Goal: Task Accomplishment & Management: Complete application form

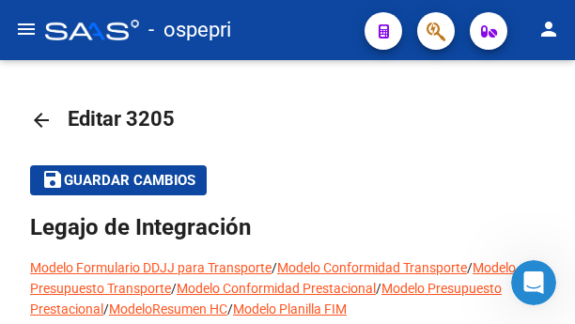
scroll to position [751, 0]
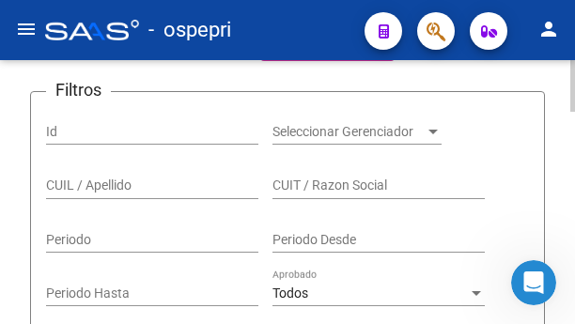
scroll to position [282, 0]
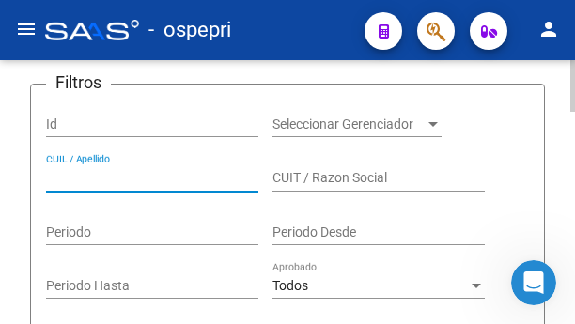
click at [123, 180] on input "CUIL / Apellido" at bounding box center [152, 178] width 212 height 16
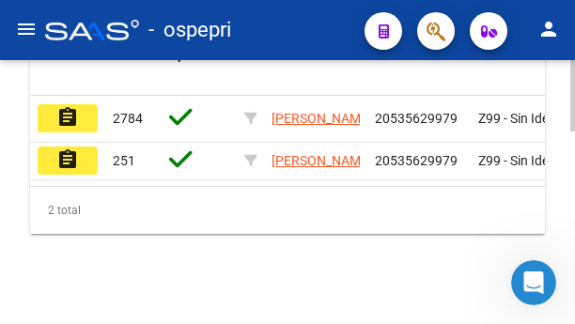
scroll to position [714, 0]
type input "53562997"
click at [81, 104] on button "assignment" at bounding box center [68, 118] width 60 height 28
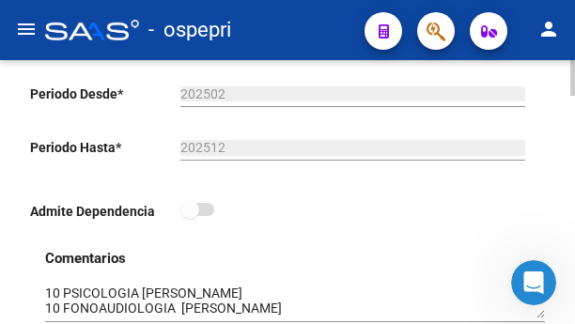
scroll to position [657, 0]
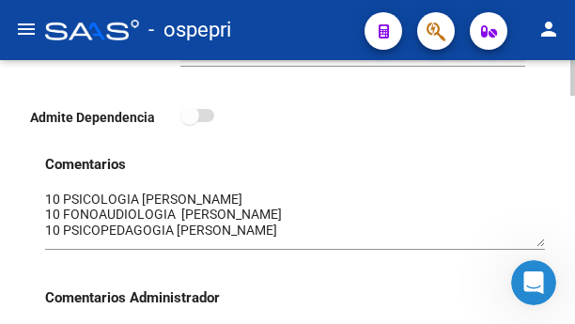
drag, startPoint x: 541, startPoint y: 225, endPoint x: 540, endPoint y: 248, distance: 22.6
click at [540, 247] on textarea at bounding box center [295, 218] width 500 height 57
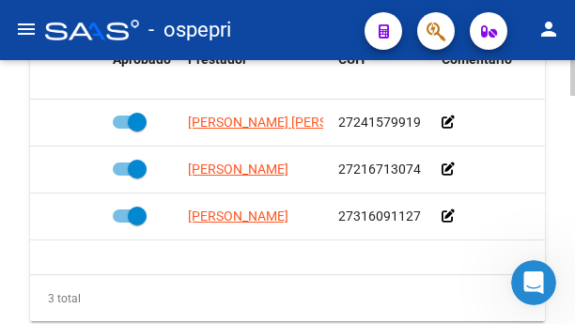
scroll to position [1127, 0]
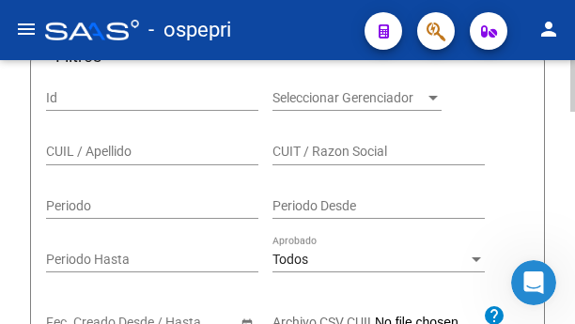
scroll to position [244, 0]
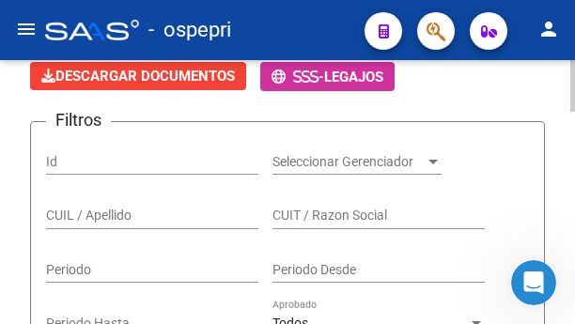
click at [154, 232] on div "CUIL / Apellido" at bounding box center [152, 219] width 212 height 54
click at [152, 217] on input "CUIL / Apellido" at bounding box center [152, 216] width 212 height 16
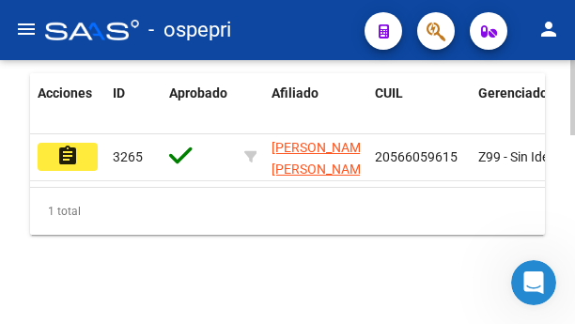
scroll to position [667, 0]
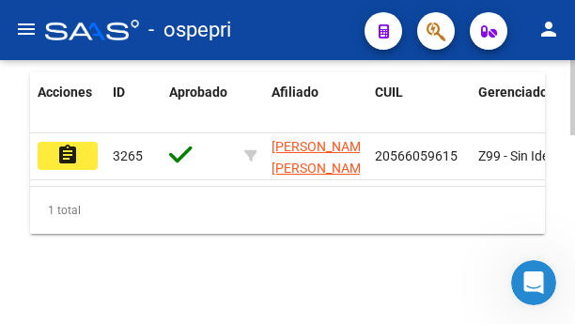
type input "56605961"
click at [58, 144] on mat-icon "assignment" at bounding box center [67, 155] width 23 height 23
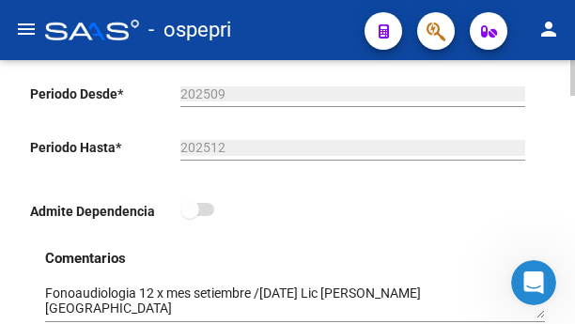
scroll to position [657, 0]
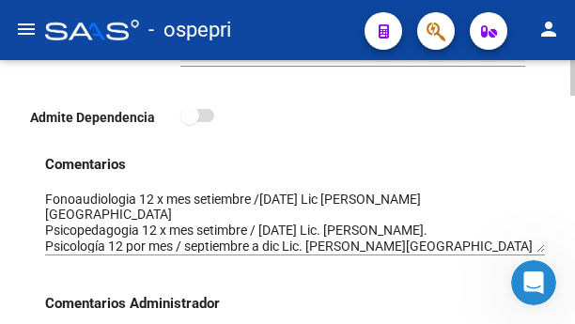
drag, startPoint x: 541, startPoint y: 223, endPoint x: 541, endPoint y: 250, distance: 27.2
click at [541, 250] on textarea at bounding box center [295, 221] width 500 height 63
click at [410, 297] on h3 "Comentarios Administrador" at bounding box center [295, 303] width 500 height 21
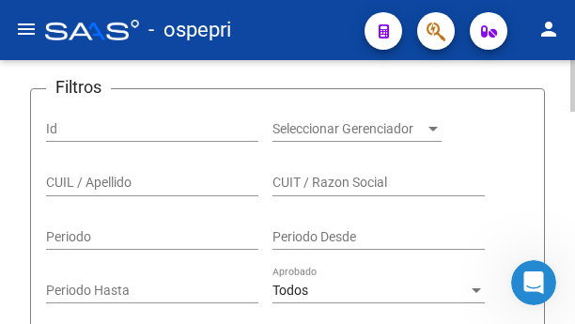
scroll to position [282, 0]
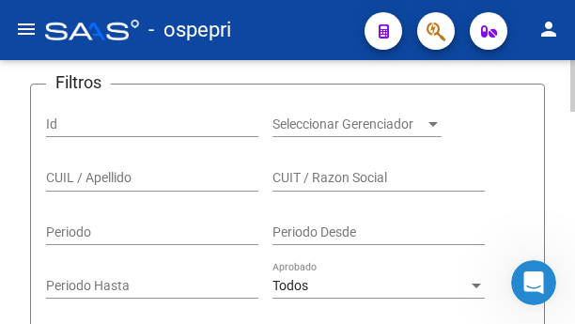
click at [103, 178] on input "CUIL / Apellido" at bounding box center [152, 178] width 212 height 16
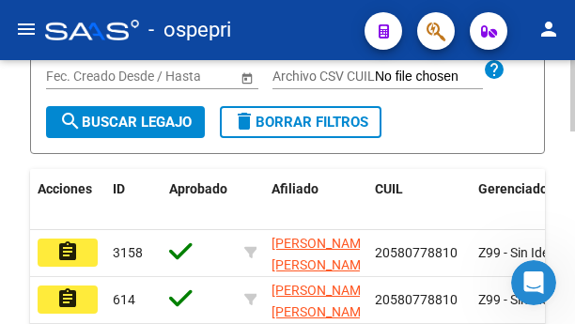
scroll to position [563, 0]
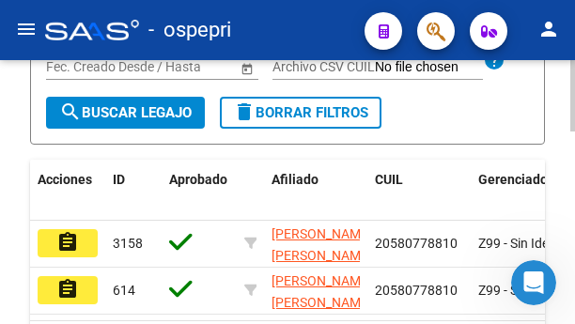
type input "58077881"
click at [74, 253] on mat-icon "assignment" at bounding box center [67, 242] width 23 height 23
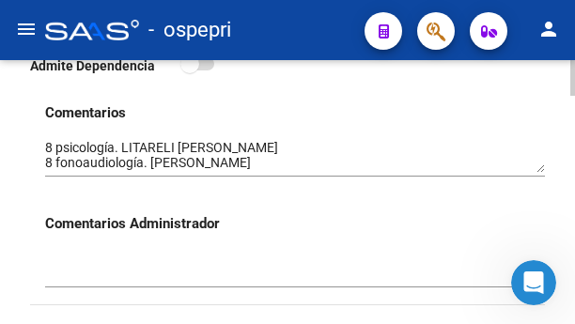
scroll to position [751, 0]
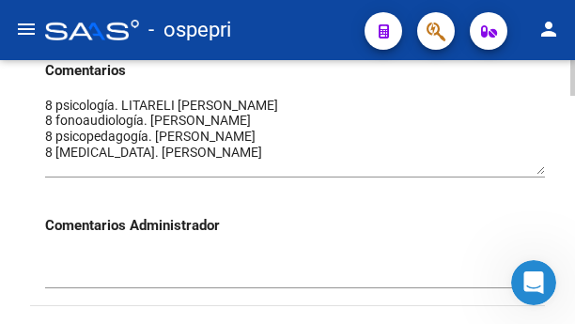
drag, startPoint x: 540, startPoint y: 131, endPoint x: 540, endPoint y: 177, distance: 46.0
click at [540, 175] on textarea at bounding box center [295, 135] width 500 height 79
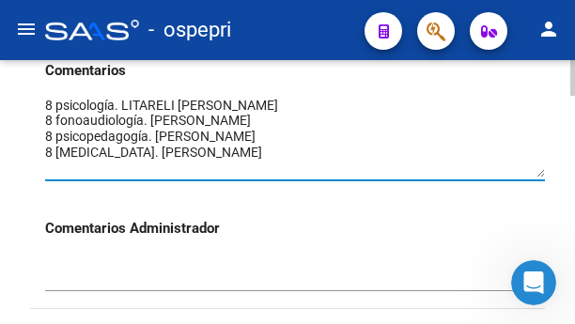
scroll to position [1, 0]
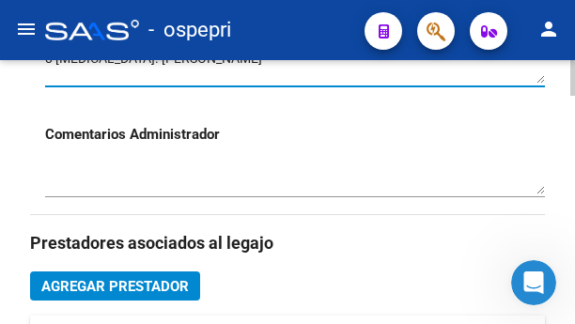
click at [392, 241] on h3 "Prestadores asociados al legajo" at bounding box center [287, 243] width 515 height 26
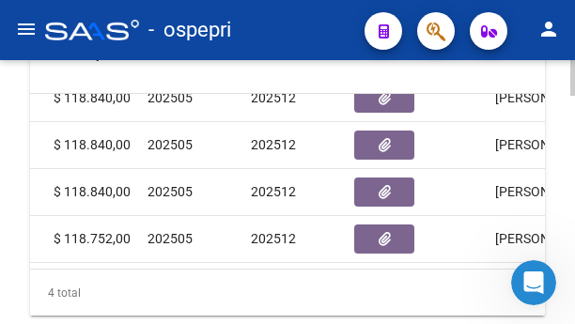
scroll to position [34, 479]
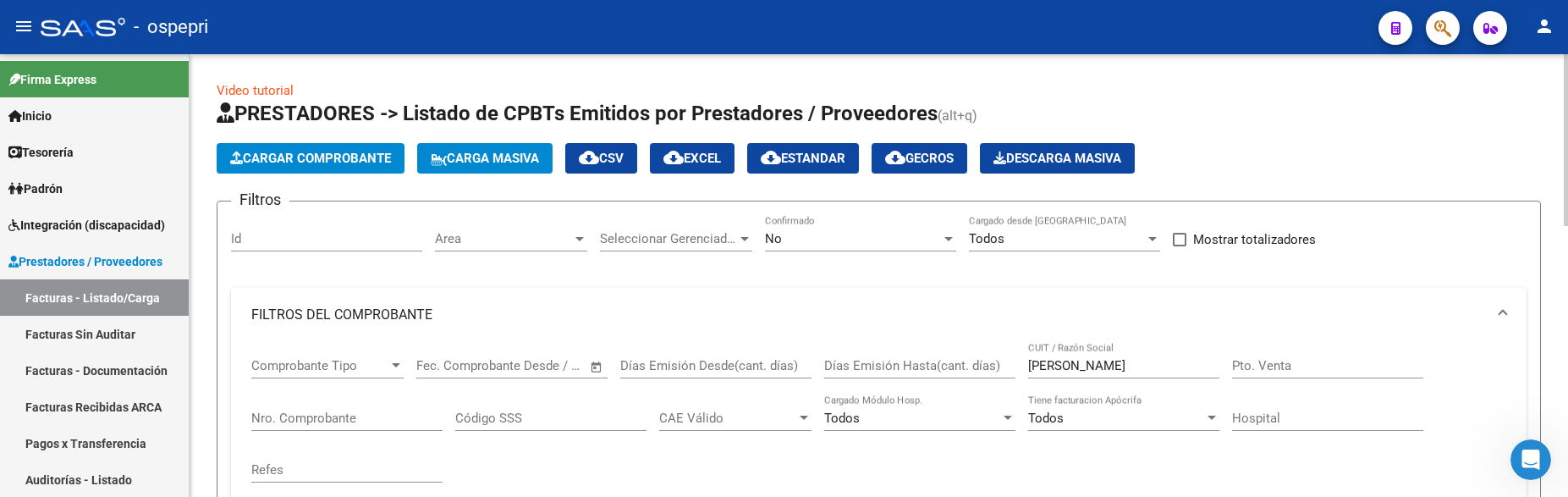
scroll to position [701, 0]
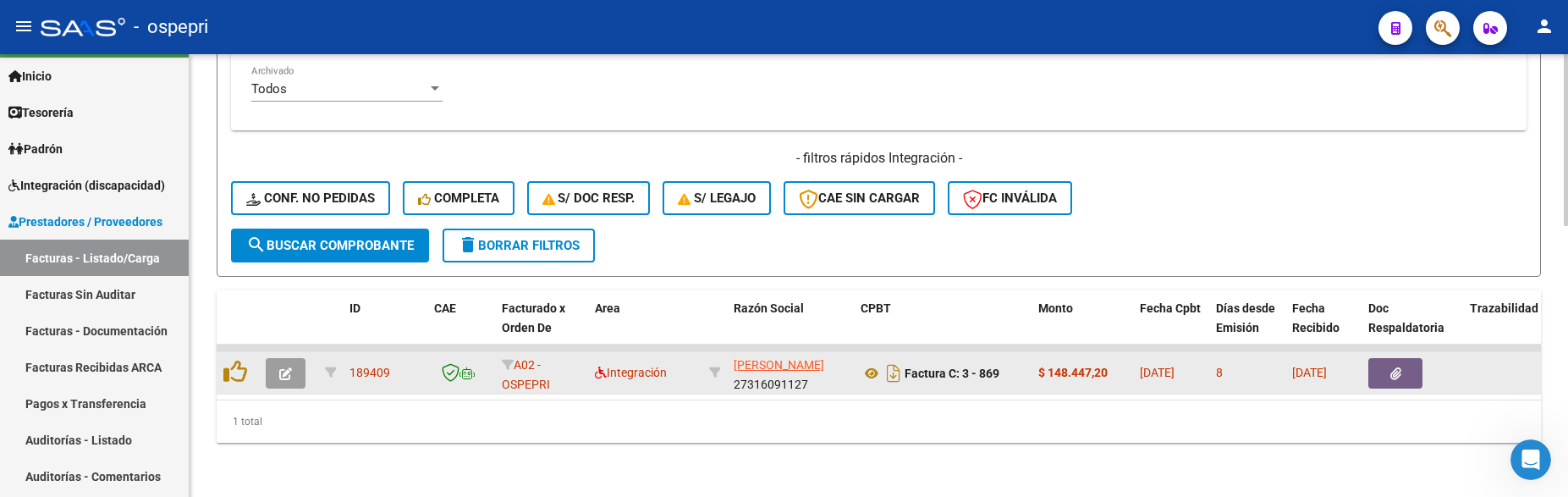
click at [285, 368] on icon "button" at bounding box center [286, 374] width 13 height 13
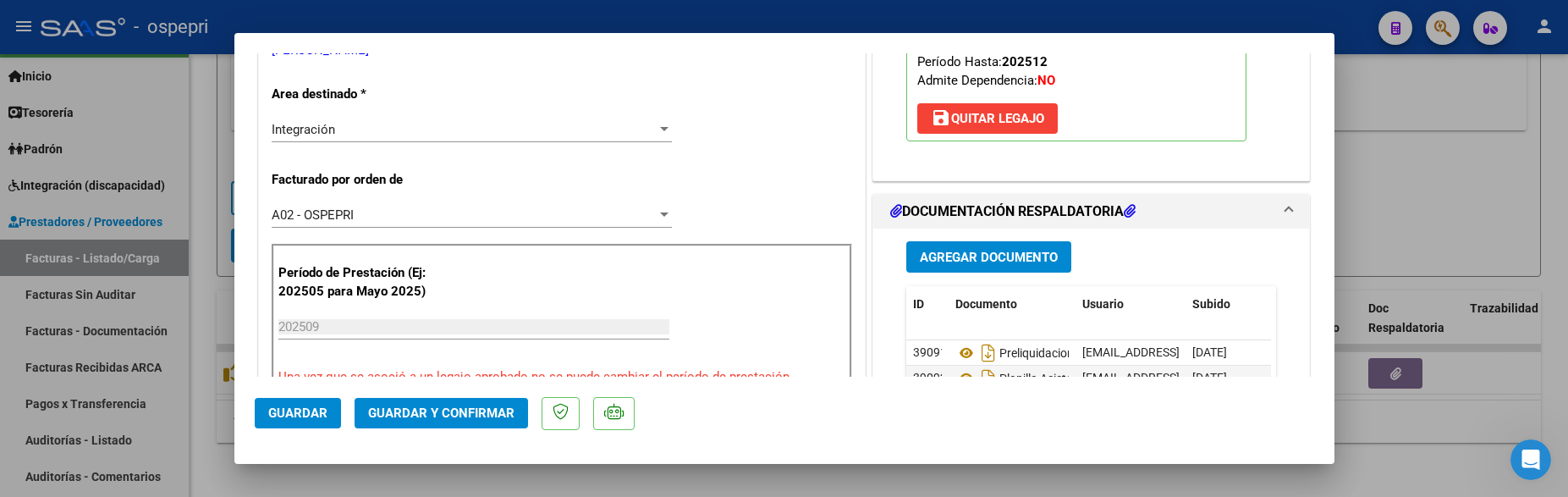
scroll to position [424, 0]
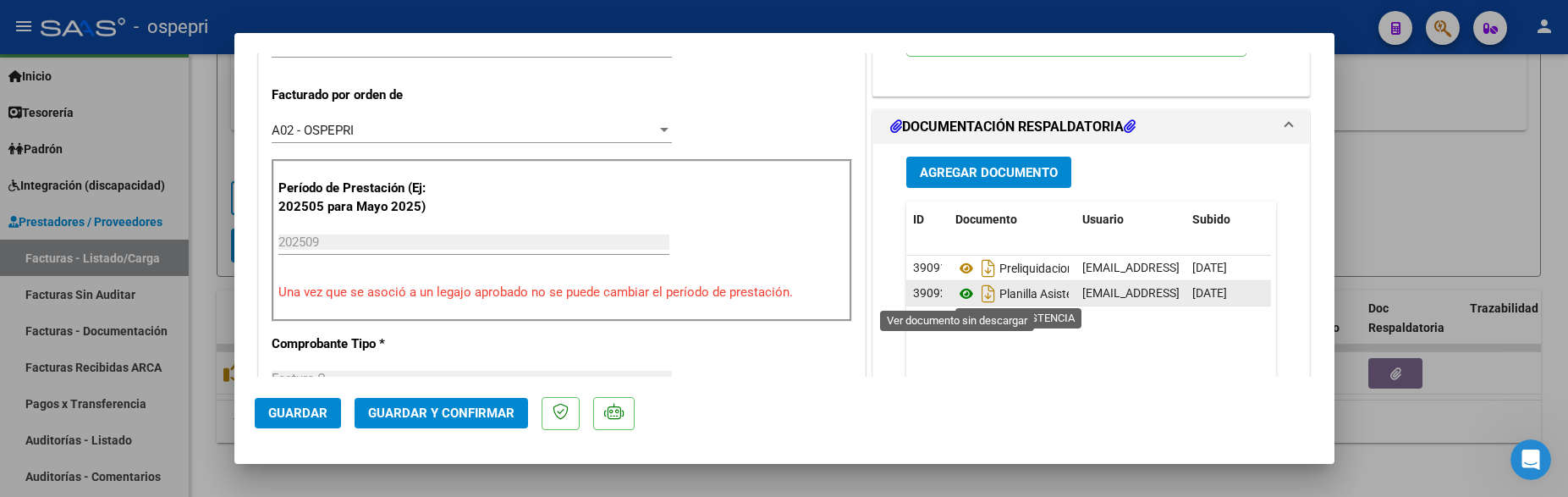
click at [960, 294] on icon at bounding box center [966, 294] width 22 height 21
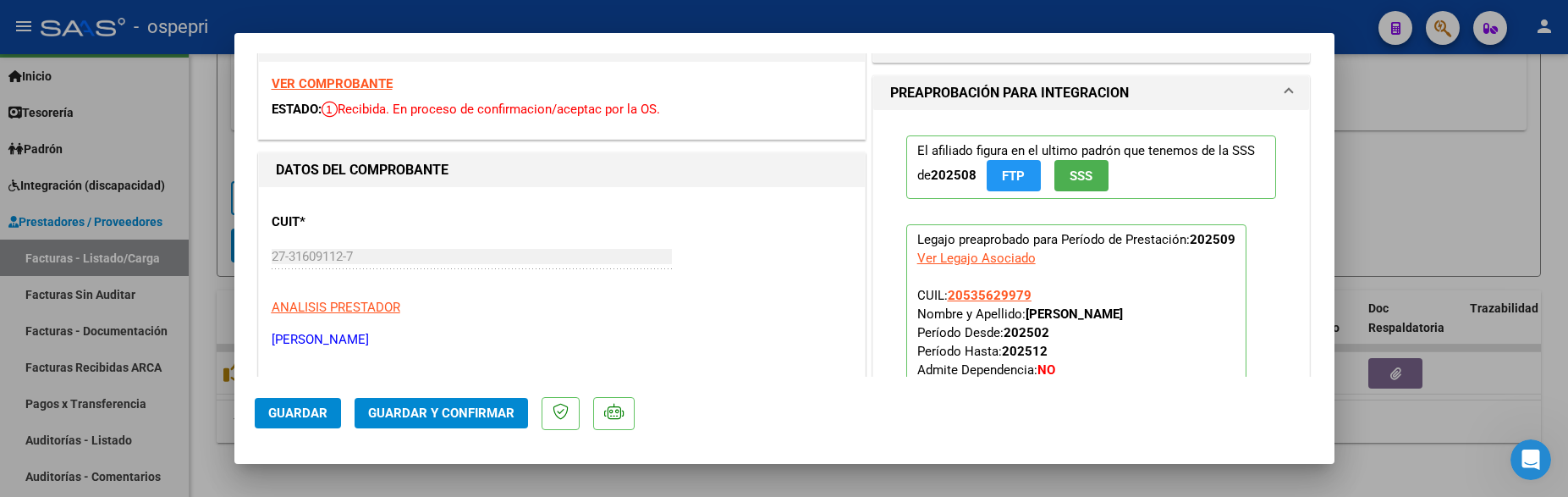
scroll to position [0, 0]
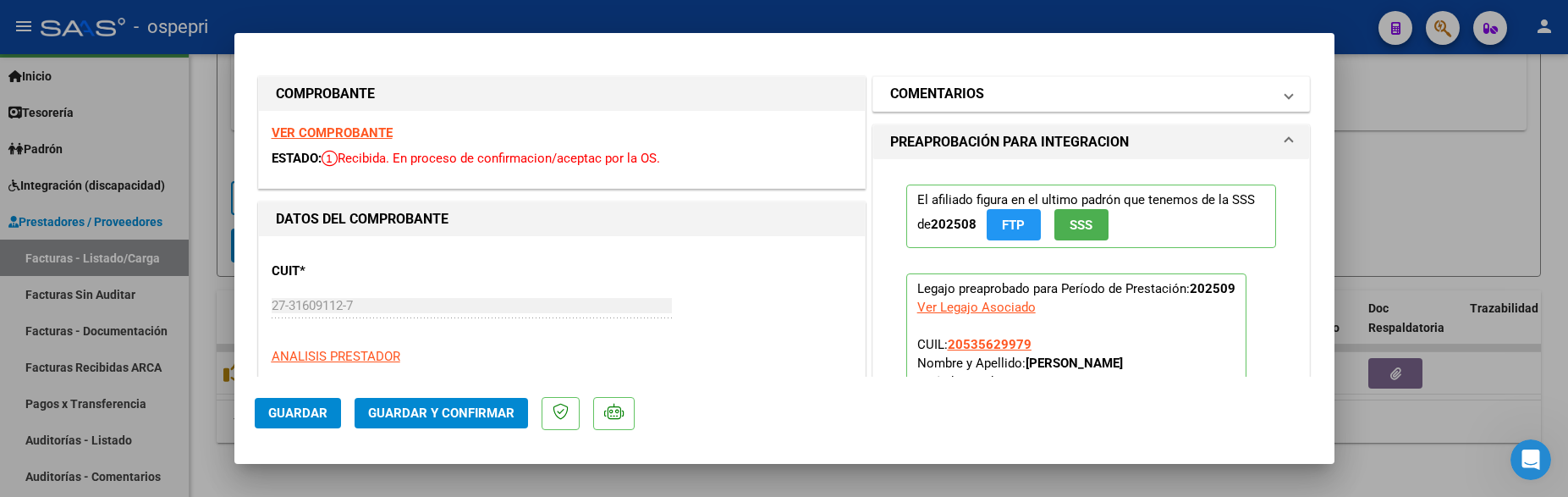
click at [908, 87] on h1 "COMENTARIOS" at bounding box center [937, 94] width 94 height 21
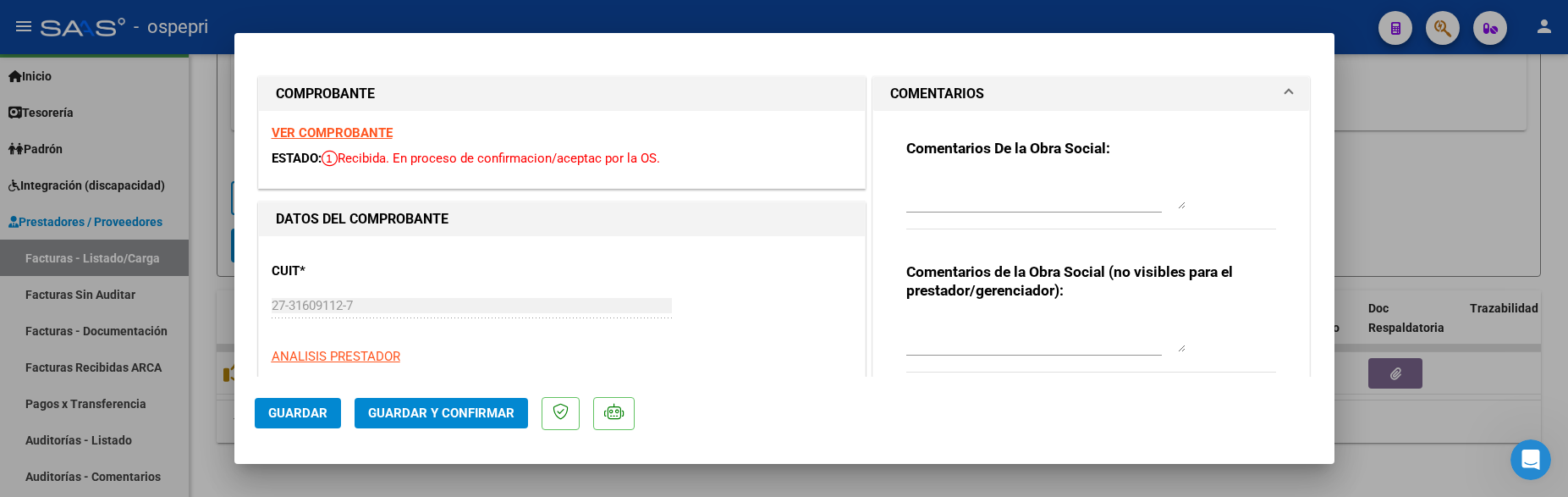
click at [944, 179] on textarea at bounding box center [1046, 192] width 279 height 34
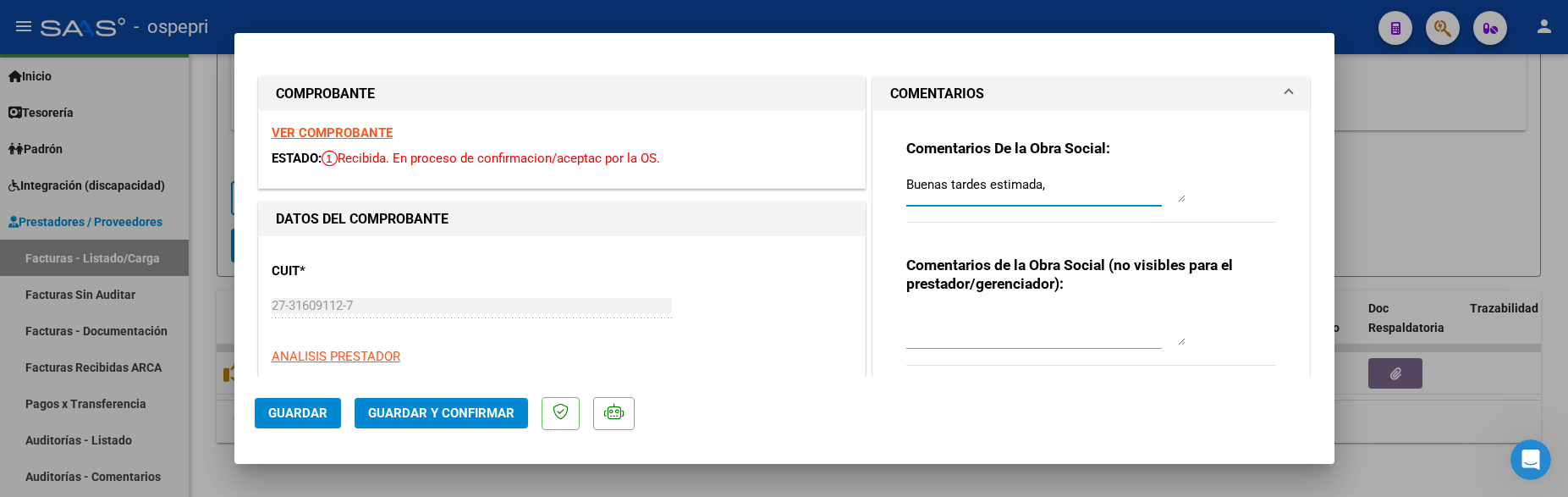
click at [1174, 198] on textarea "Buenas tardes estimada," at bounding box center [1046, 189] width 279 height 27
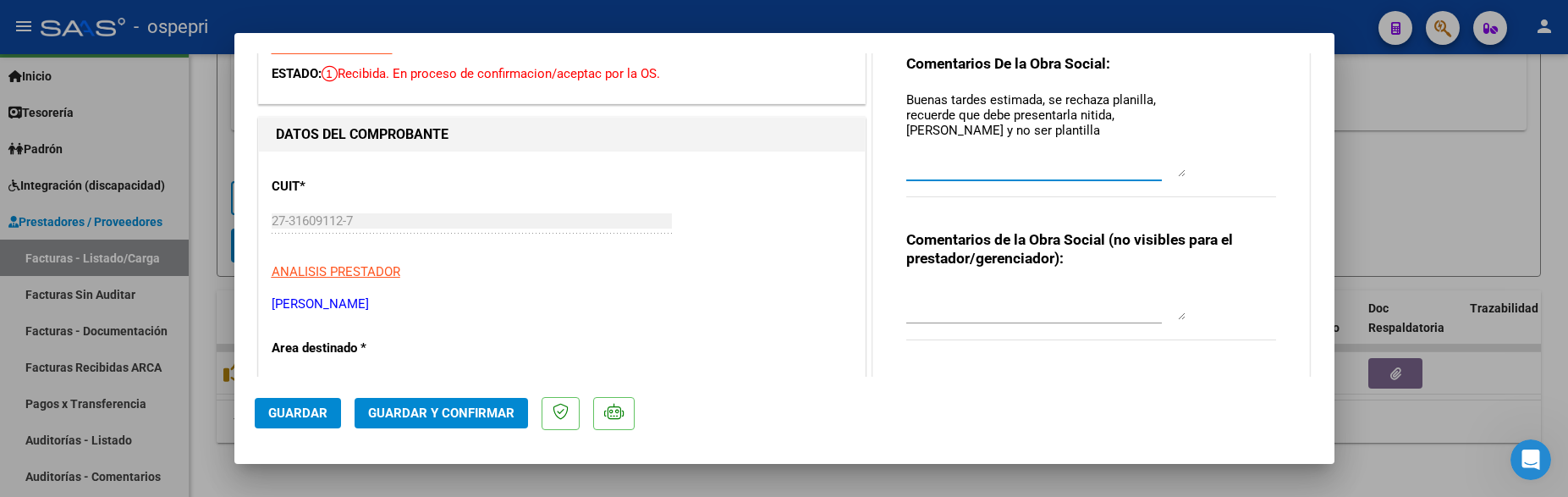
drag, startPoint x: 1172, startPoint y: 115, endPoint x: 1181, endPoint y: 174, distance: 59.7
click at [1181, 174] on div "Comentarios De la Obra Social: Buenas tardes estimada, se rechaza planilla, rec…" at bounding box center [1091, 134] width 370 height 161
click at [1108, 117] on textarea "Buenas tardes estimada, se rechaza planilla, recuerde que debe presentarla niti…" at bounding box center [1046, 133] width 279 height 87
click at [1095, 114] on textarea "Buenas tardes estimada, se rechaza planilla, recuerde que debe presentarla niti…" at bounding box center [1046, 133] width 279 height 87
click at [1095, 116] on textarea "Buenas tardes estimada, se rechaza planilla, recuerde que debe presentarla niti…" at bounding box center [1046, 133] width 279 height 87
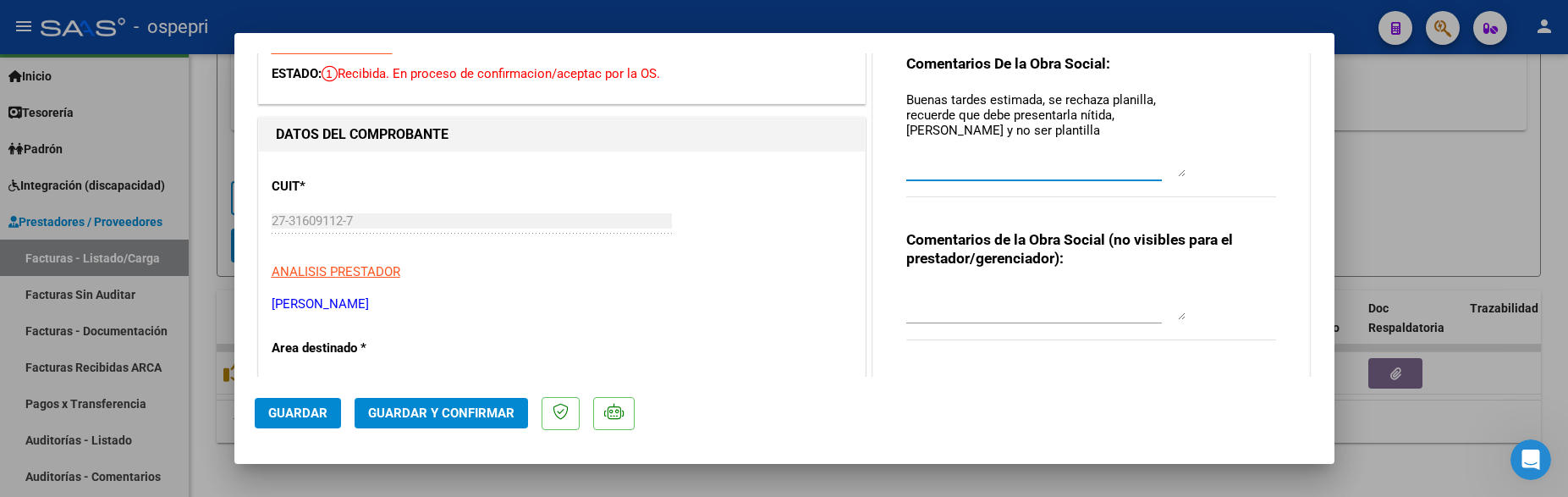
click at [977, 135] on textarea "Buenas tardes estimada, se rechaza planilla, recuerde que debe presentarla níti…" at bounding box center [1046, 133] width 279 height 87
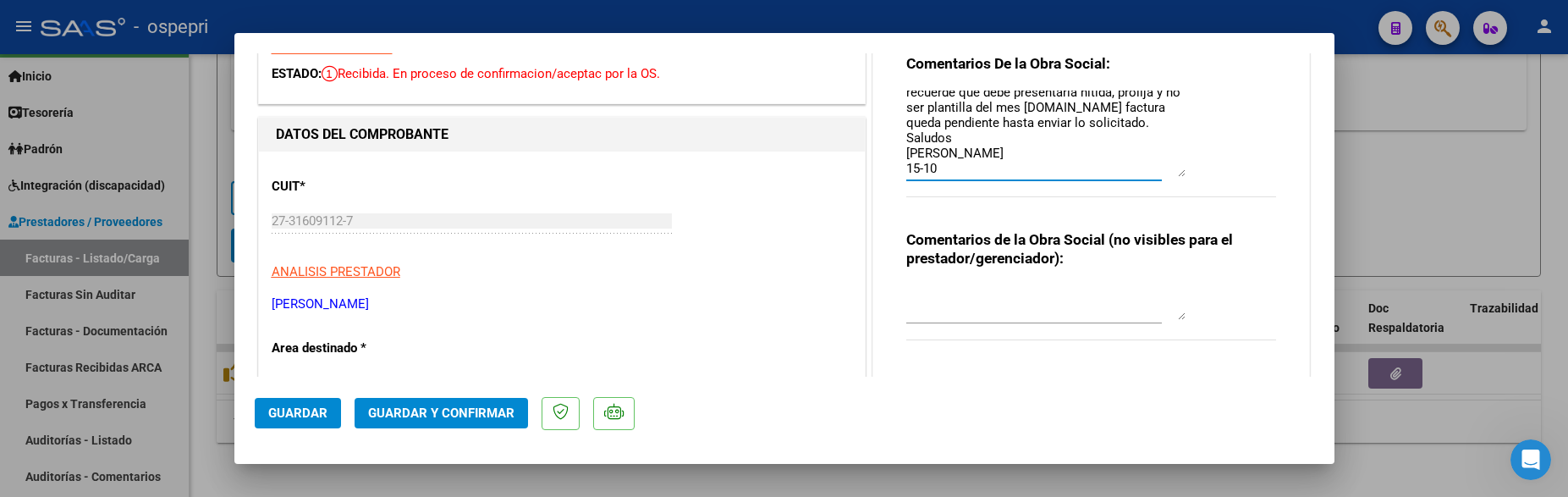
scroll to position [38, 0]
click at [953, 153] on textarea "Buenas tardes estimada, se rechaza planilla, recuerde que debe presentarla níti…" at bounding box center [1046, 133] width 279 height 87
click at [304, 414] on span "Guardar" at bounding box center [298, 413] width 59 height 15
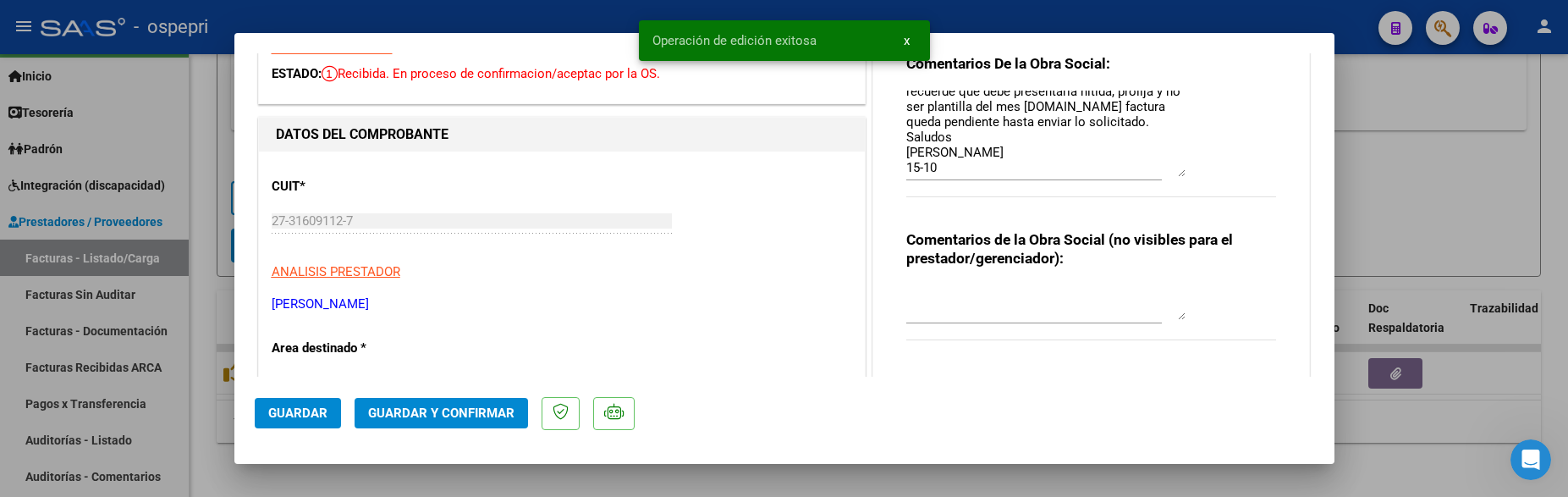
click at [940, 152] on textarea "Buenas tardes estimada, se rechaza planilla, recuerde que debe presentarla níti…" at bounding box center [1046, 133] width 279 height 87
type textarea "Buenas tardes estimada, se rechaza planilla, recuerde que debe presentarla níti…"
click at [306, 409] on span "Guardar" at bounding box center [298, 413] width 59 height 15
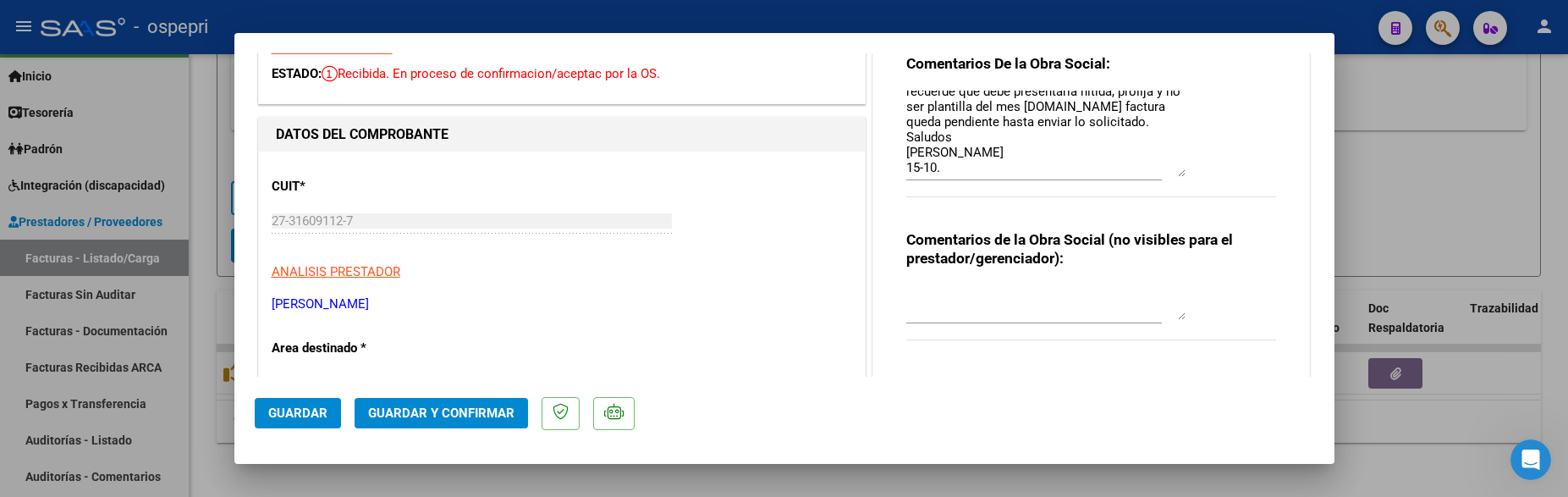
click at [315, 419] on span "Guardar" at bounding box center [298, 413] width 59 height 15
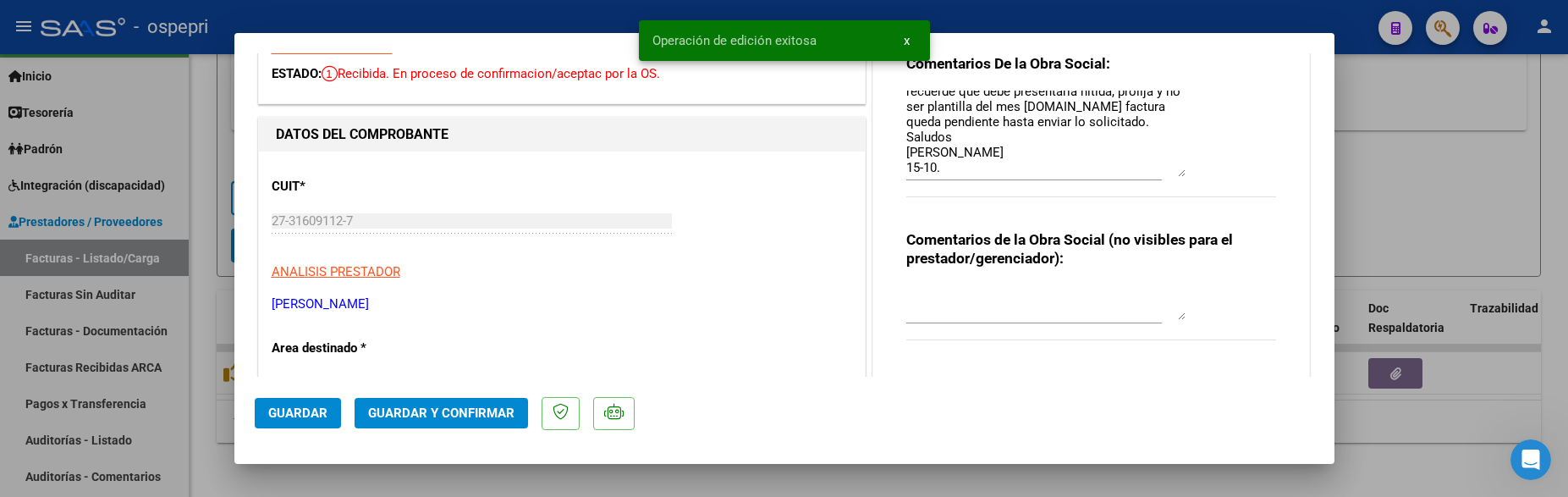
click at [1453, 206] on div at bounding box center [784, 248] width 1568 height 497
type input "$ 0,00"
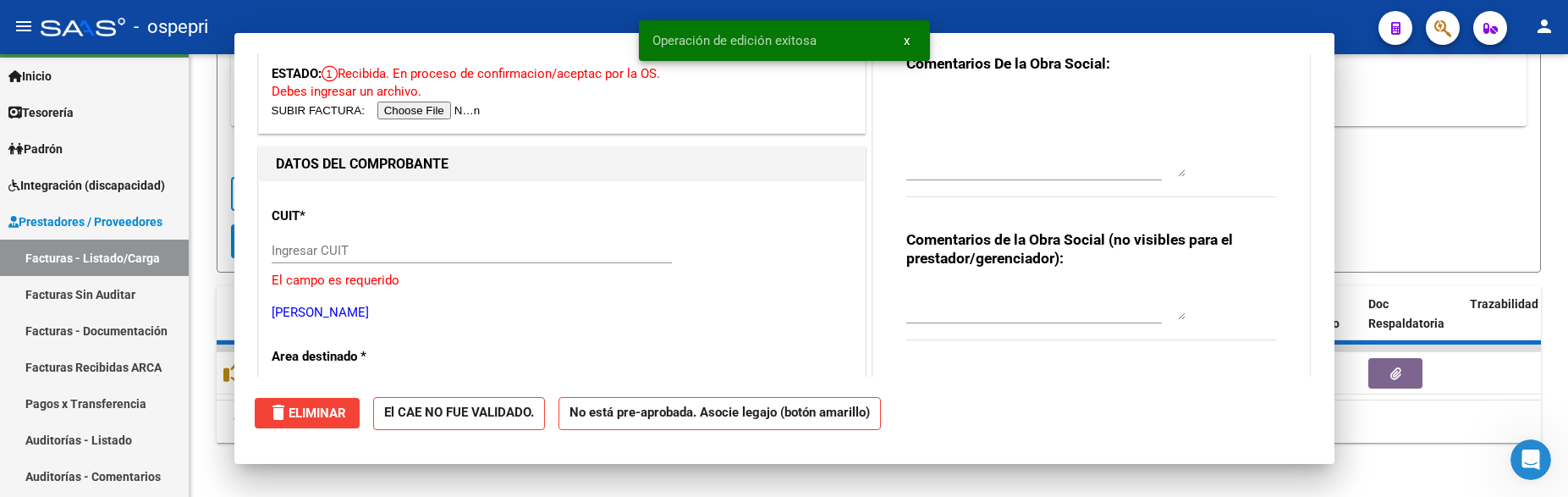
scroll to position [0, 0]
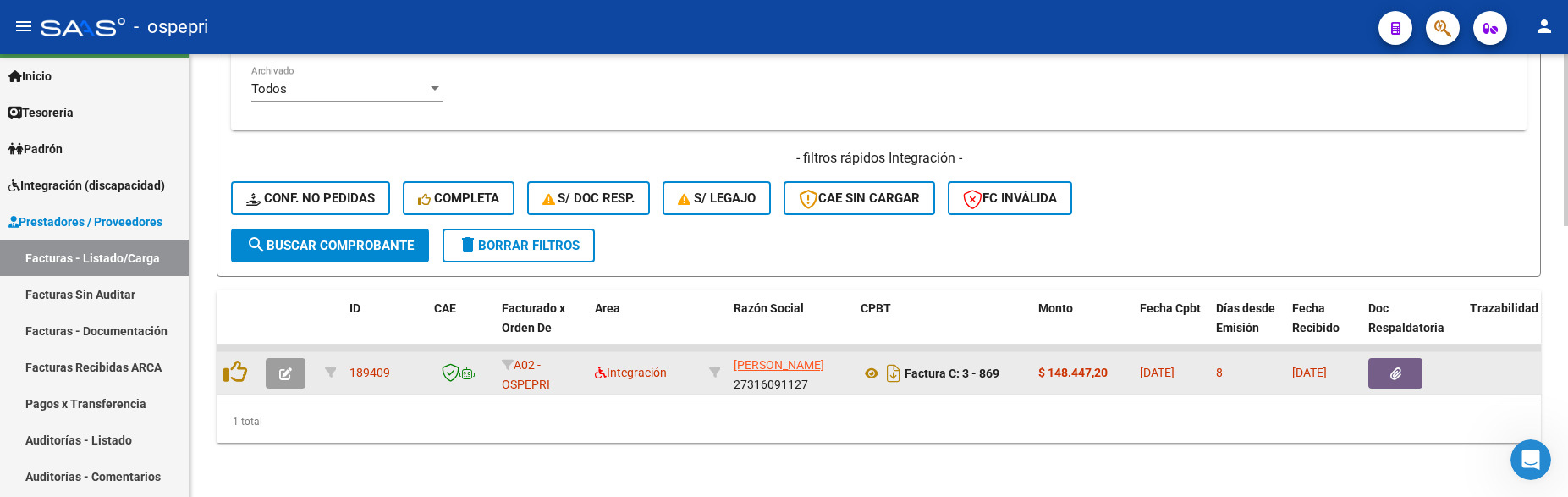
click at [287, 368] on icon "button" at bounding box center [286, 374] width 13 height 13
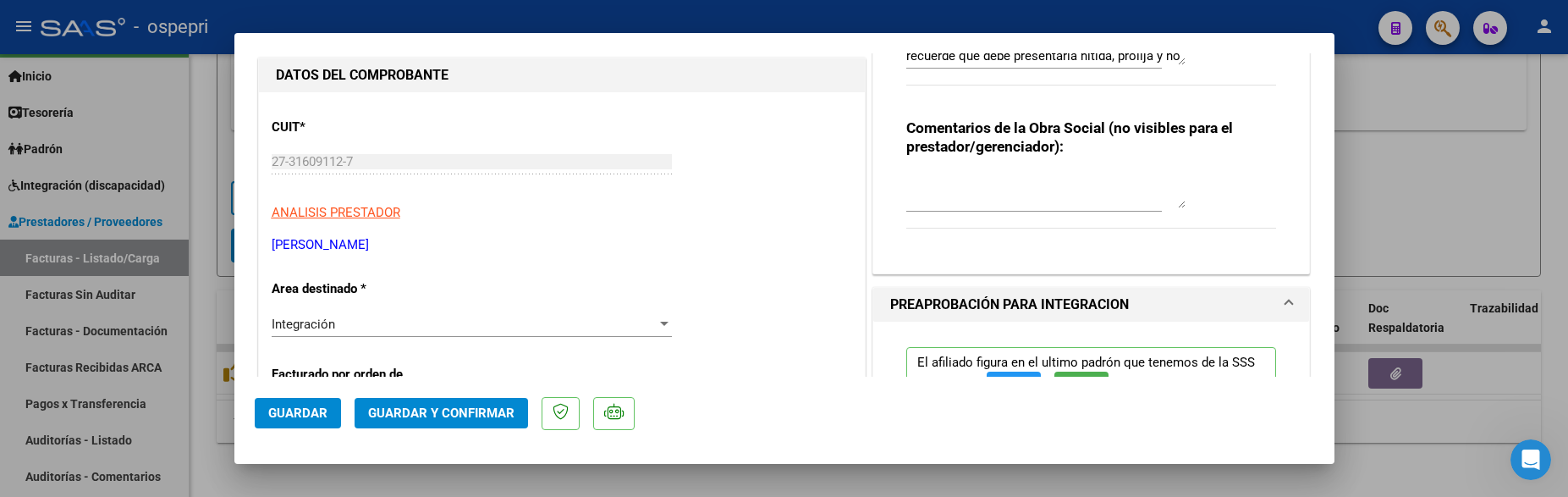
scroll to position [170, 0]
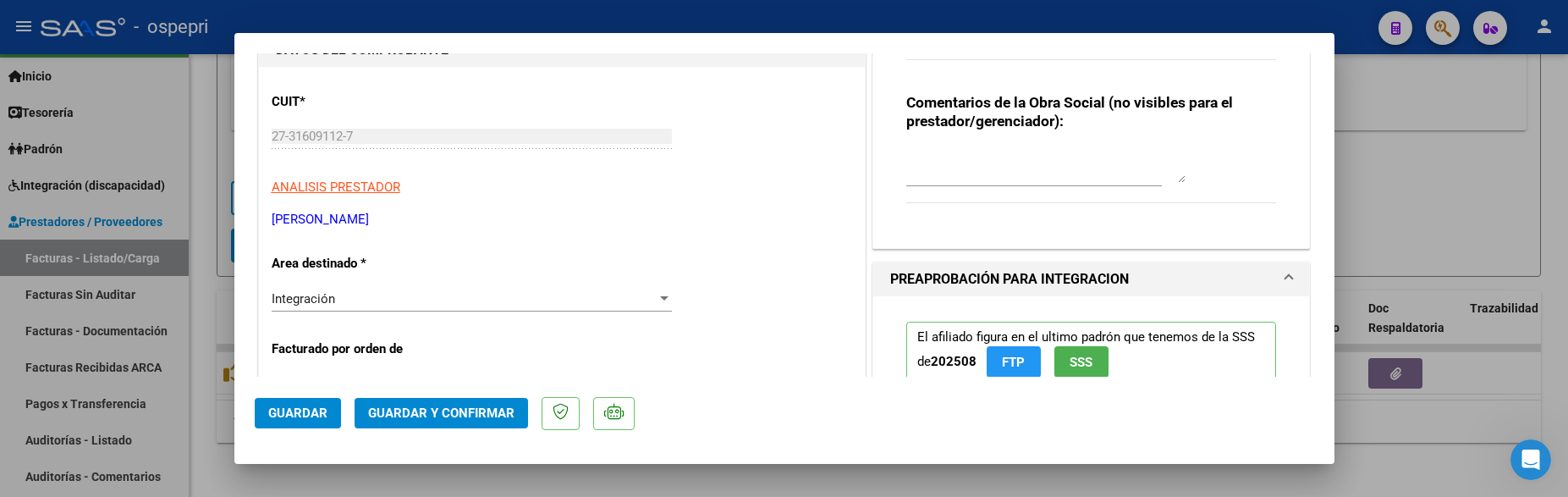
click at [934, 160] on textarea at bounding box center [1046, 166] width 279 height 34
type textarea "rechazzo planillas"
click at [302, 421] on span "Guardar" at bounding box center [298, 413] width 59 height 15
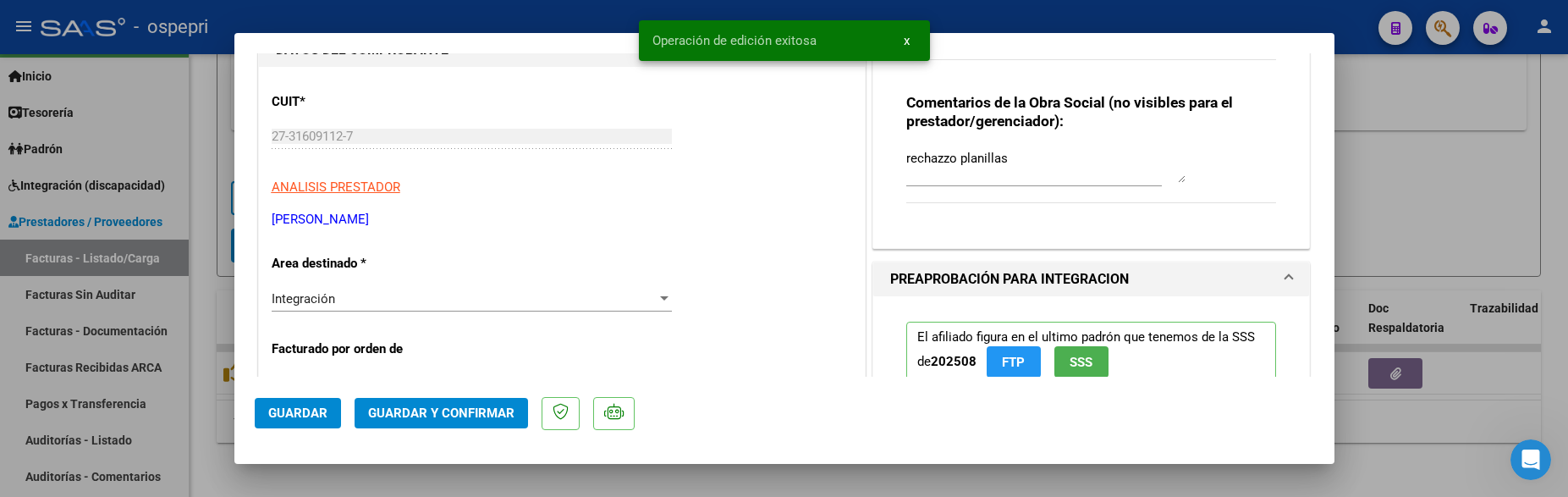
click at [1454, 150] on div at bounding box center [784, 248] width 1568 height 497
type input "$ 0,00"
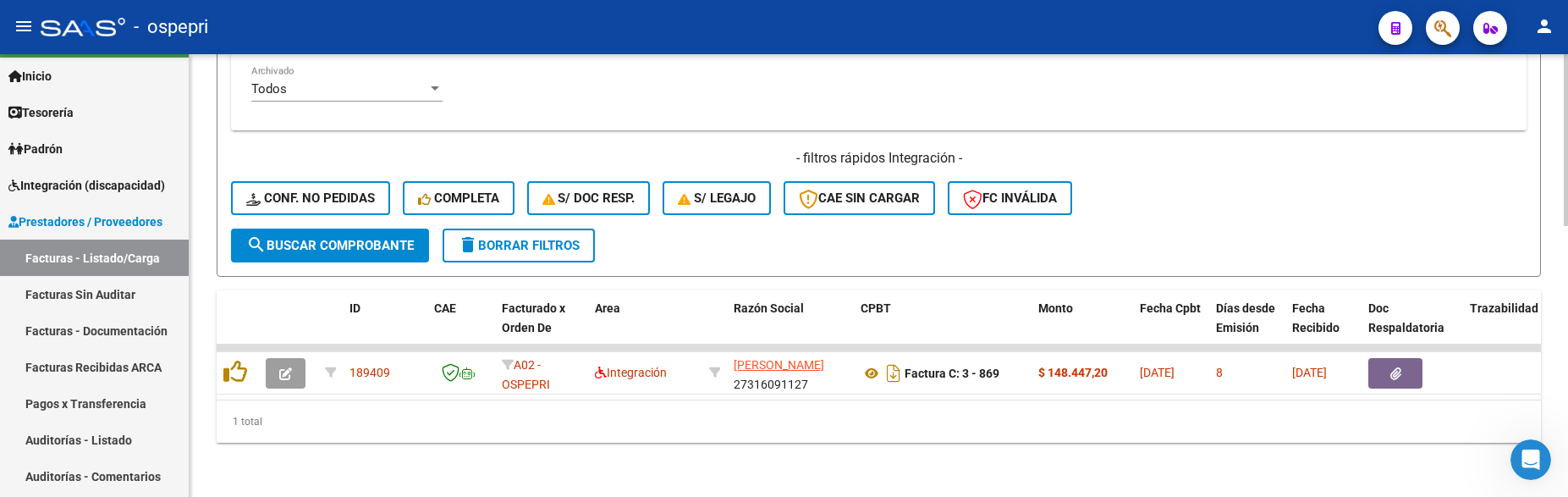
click at [1253, 207] on div "- filtros rápidos Integración - Conf. no pedidas Completa S/ Doc Resp. S/ legaj…" at bounding box center [879, 189] width 1296 height 79
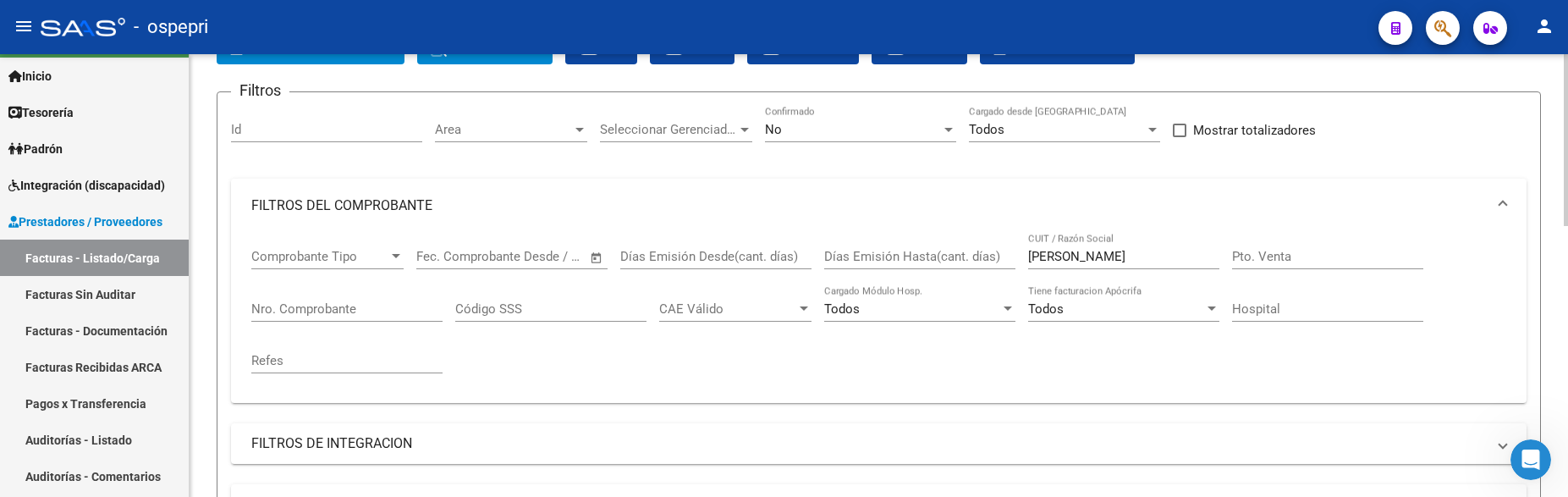
scroll to position [107, 0]
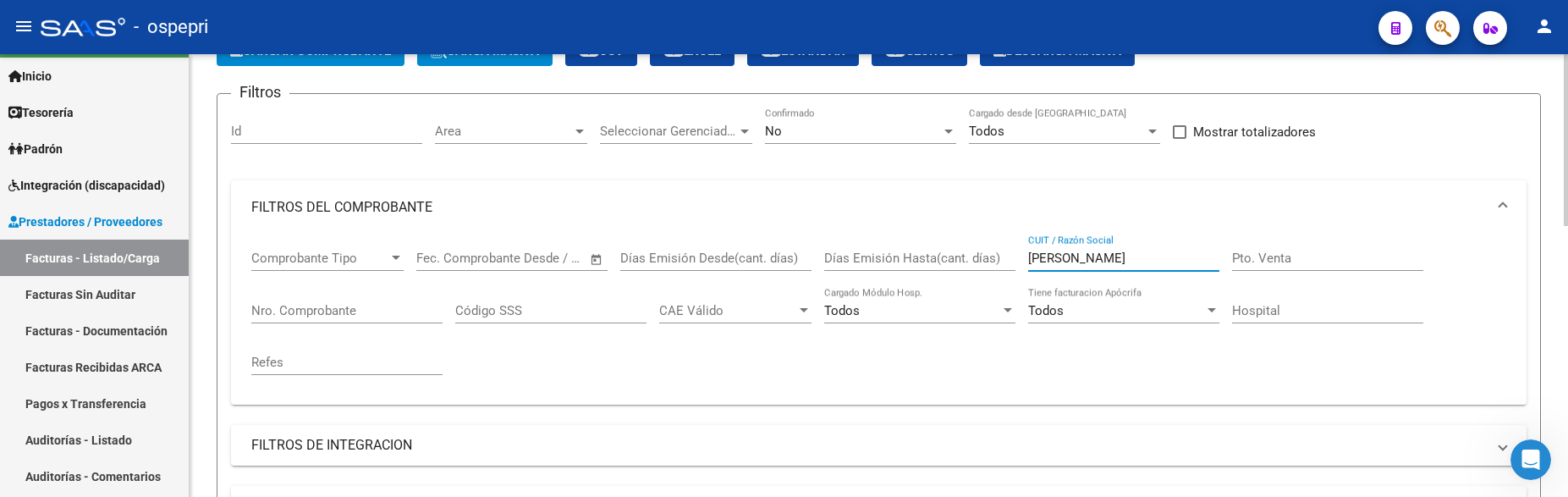
drag, startPoint x: 1089, startPoint y: 257, endPoint x: 998, endPoint y: 257, distance: 91.0
click at [998, 257] on div "Comprobante Tipo Comprobante Tipo Fecha inicio – Fecha fin Fec. Comprobante Des…" at bounding box center [879, 313] width 1255 height 157
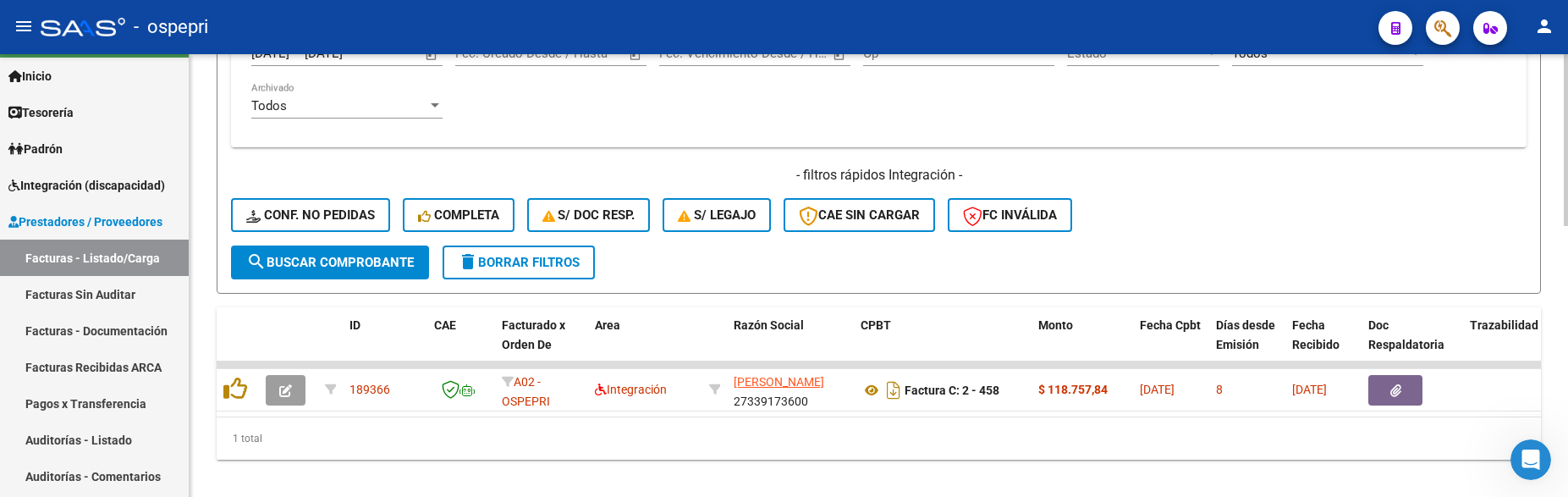
scroll to position [701, 0]
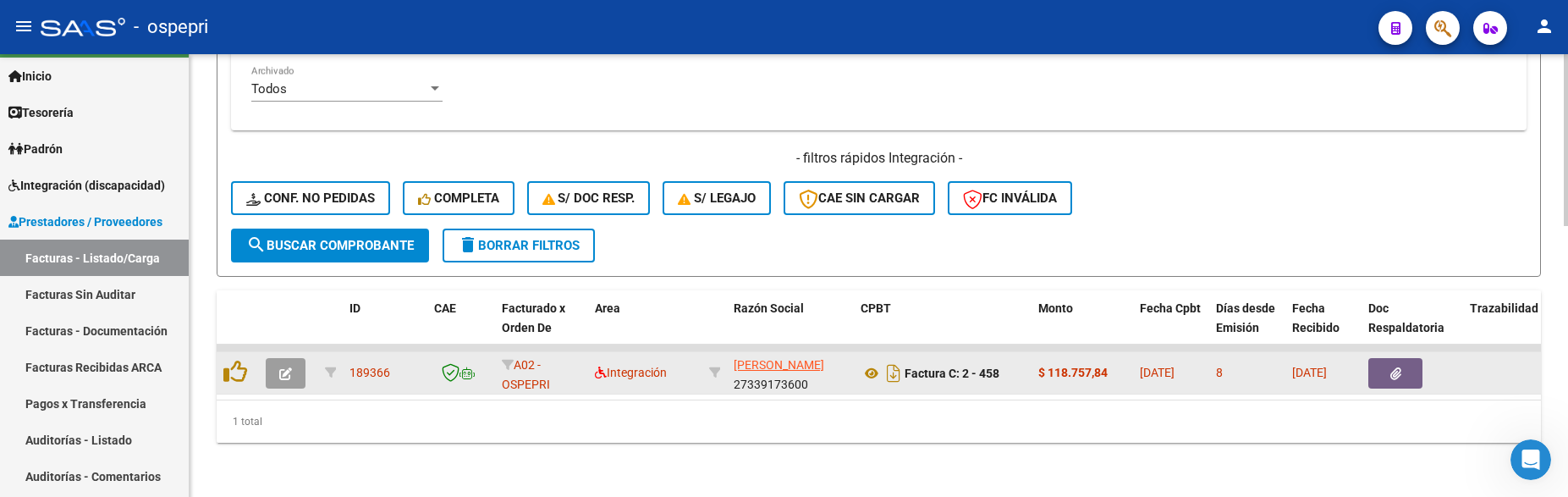
type input "[PERSON_NAME]"
click at [285, 369] on button "button" at bounding box center [286, 373] width 40 height 31
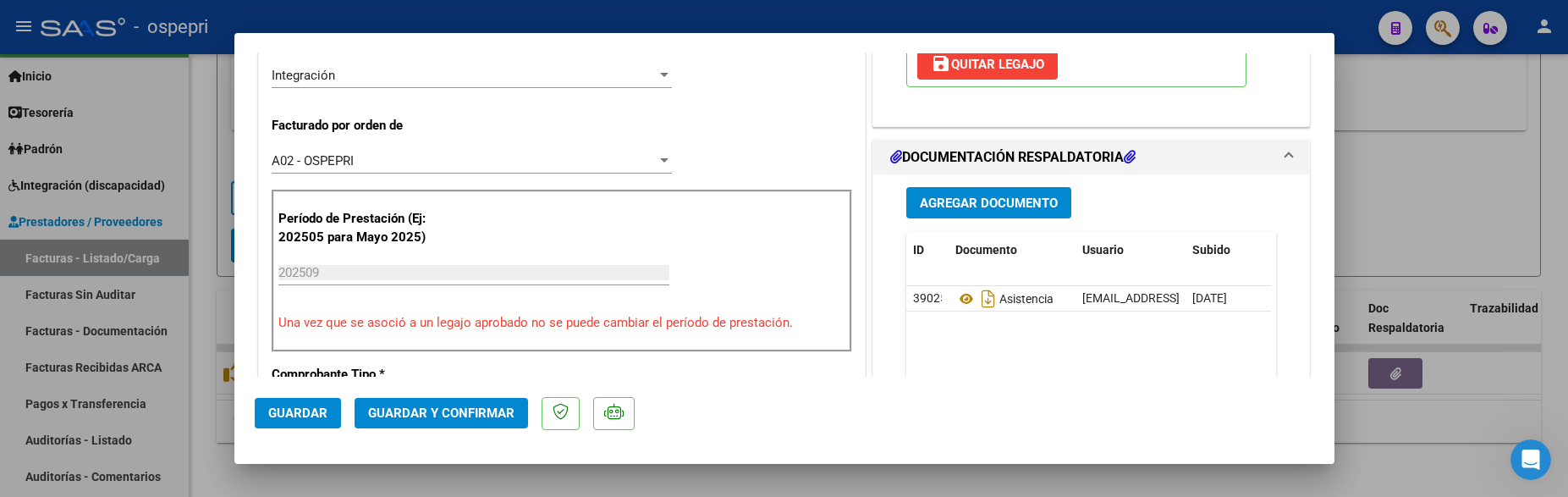
scroll to position [424, 0]
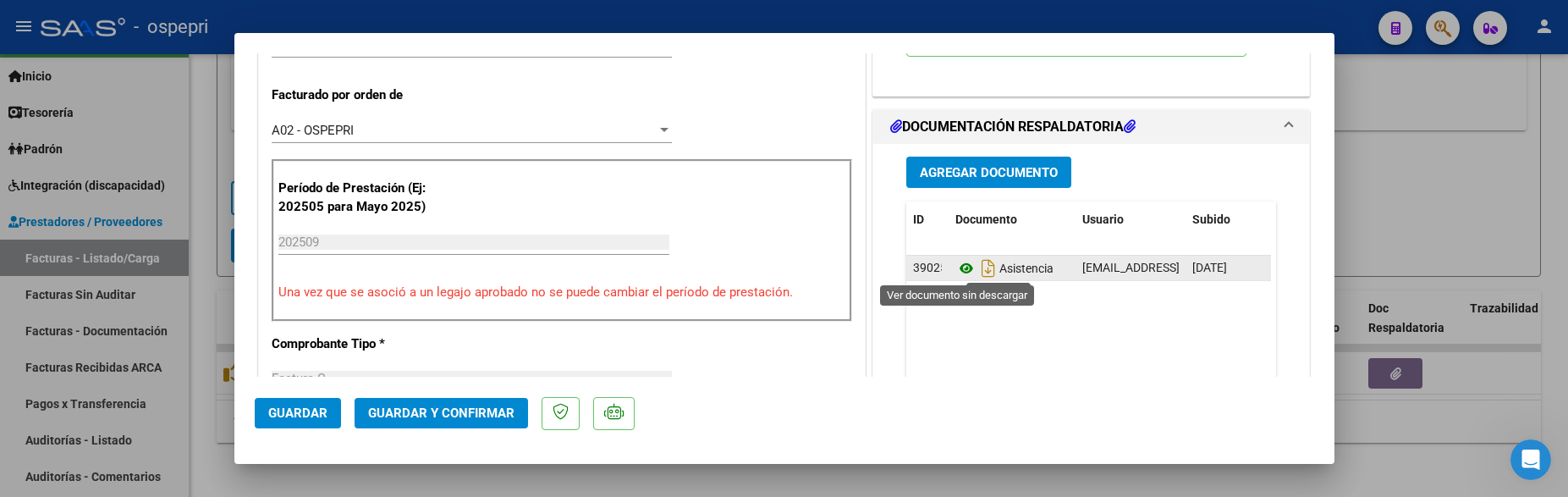
click at [957, 267] on icon at bounding box center [966, 268] width 22 height 21
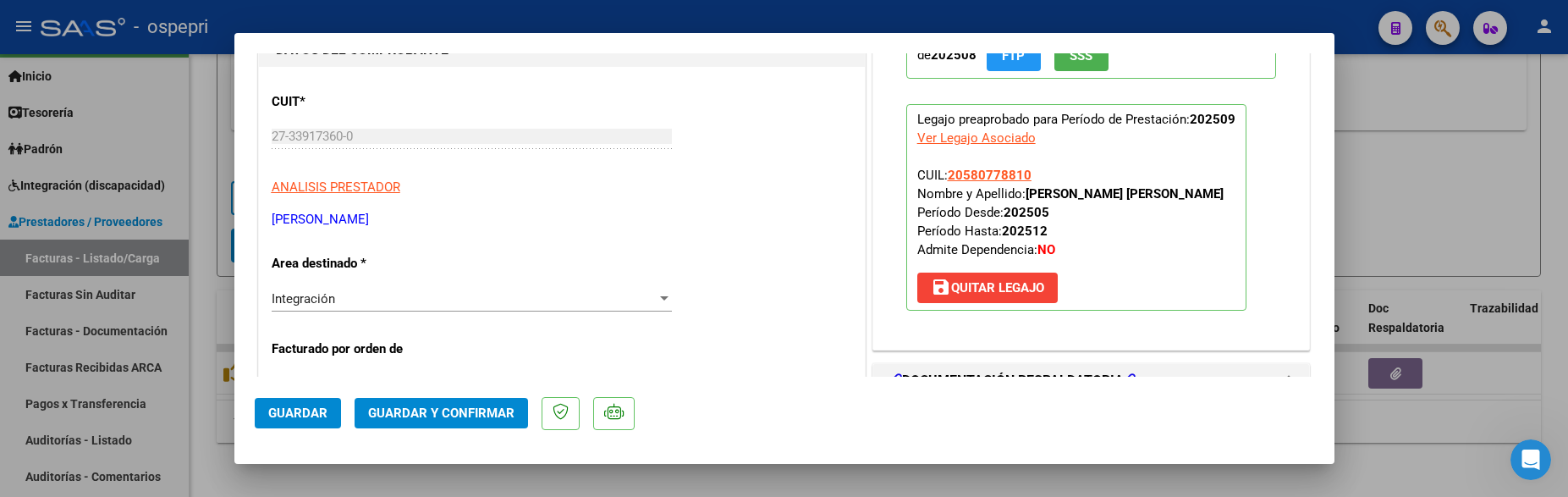
scroll to position [0, 0]
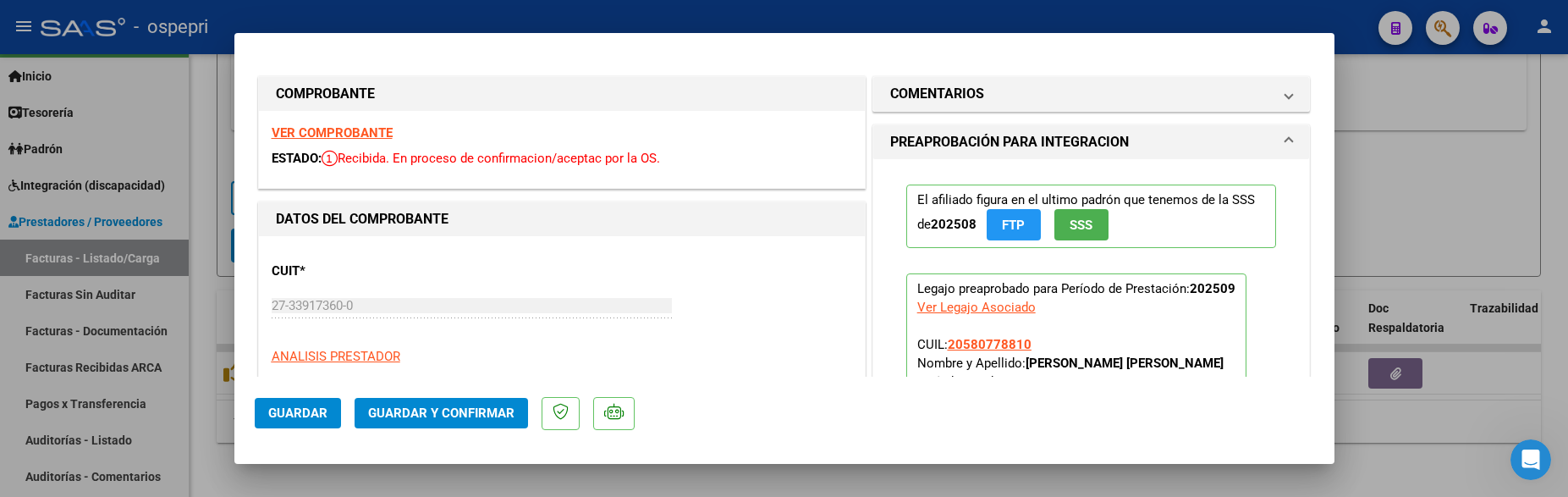
click at [335, 132] on strong "VER COMPROBANTE" at bounding box center [332, 133] width 121 height 15
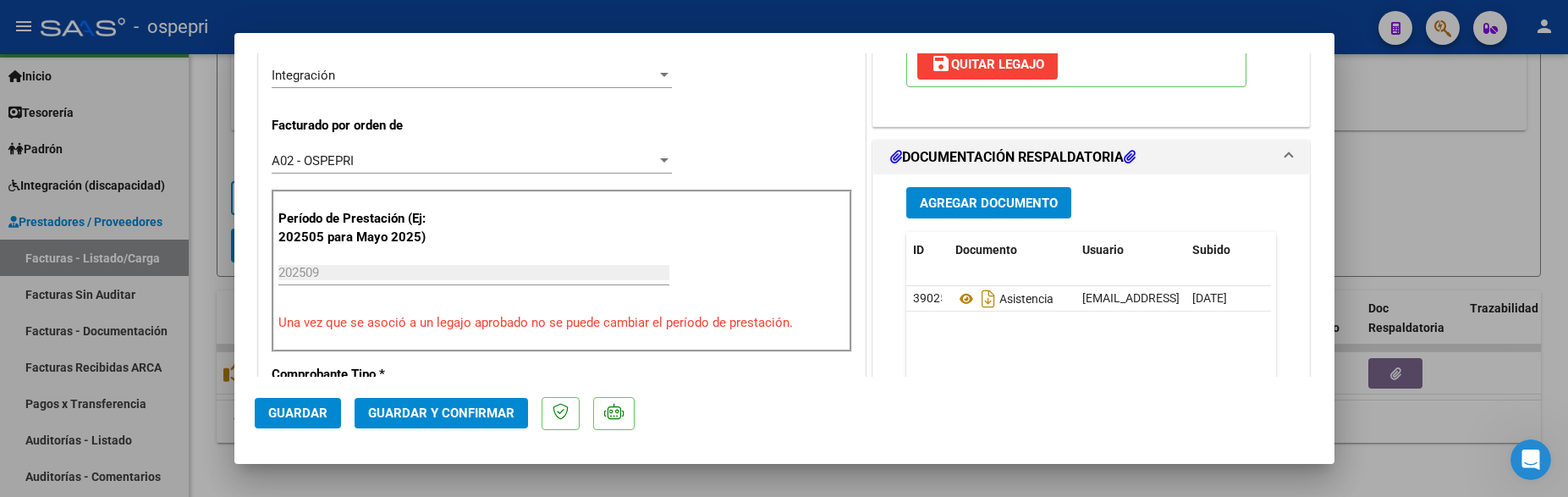
scroll to position [424, 0]
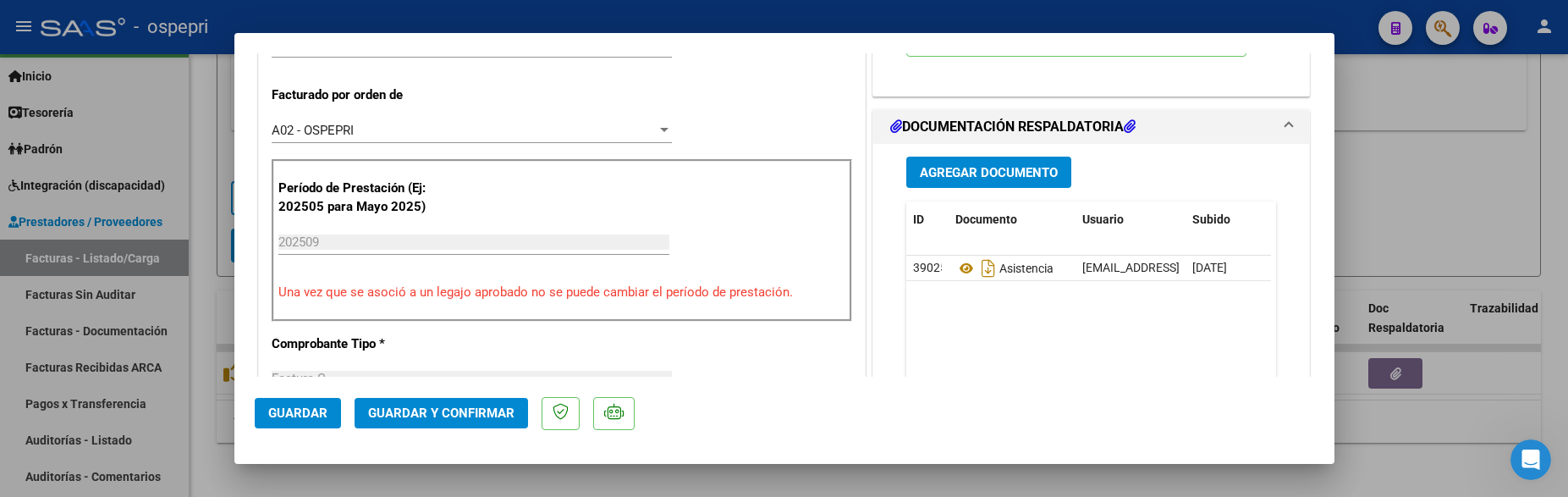
click at [436, 400] on button "Guardar y Confirmar" at bounding box center [441, 413] width 174 height 31
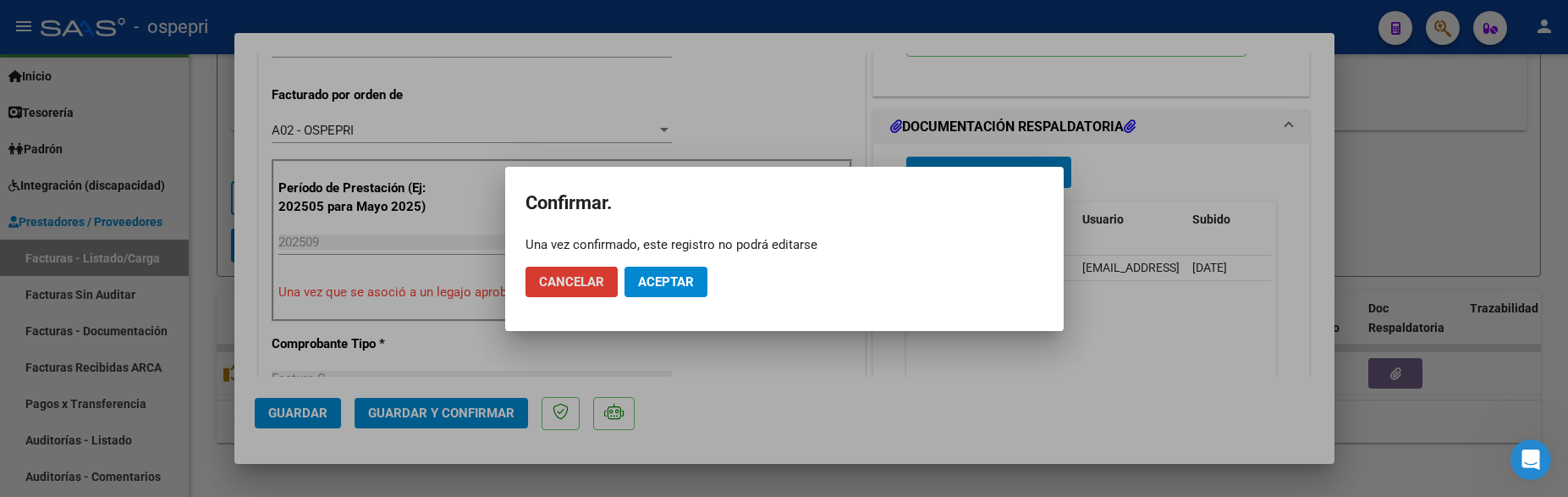
click at [662, 279] on span "Aceptar" at bounding box center [666, 281] width 56 height 15
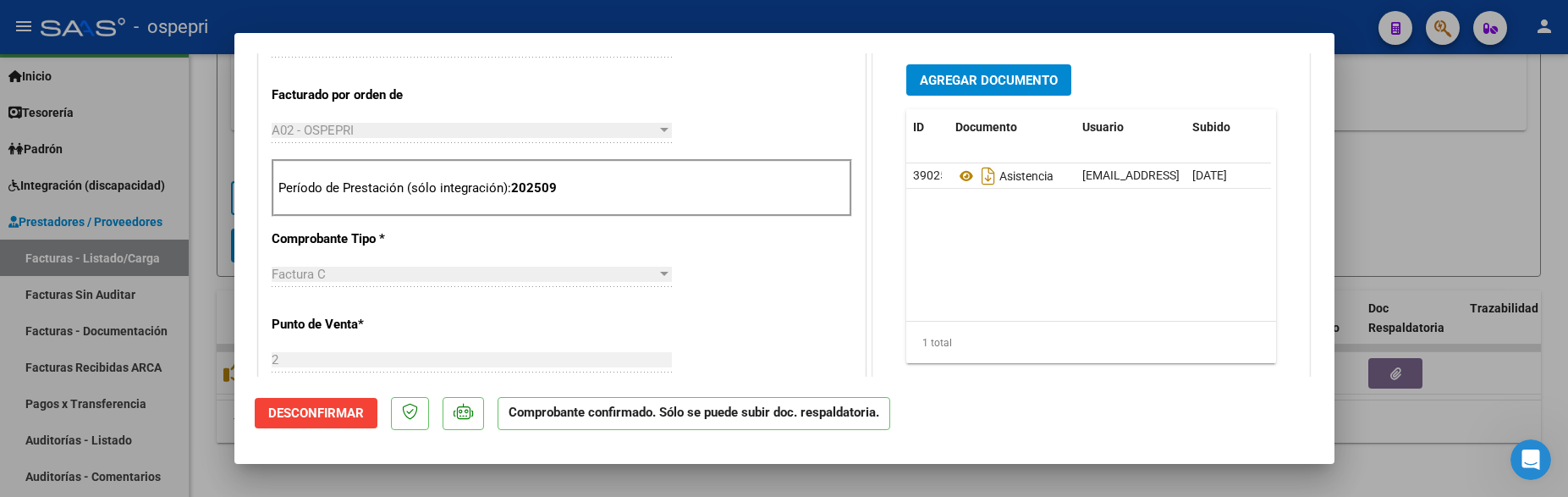
click at [1419, 184] on div at bounding box center [784, 248] width 1568 height 497
type input "$ 0,00"
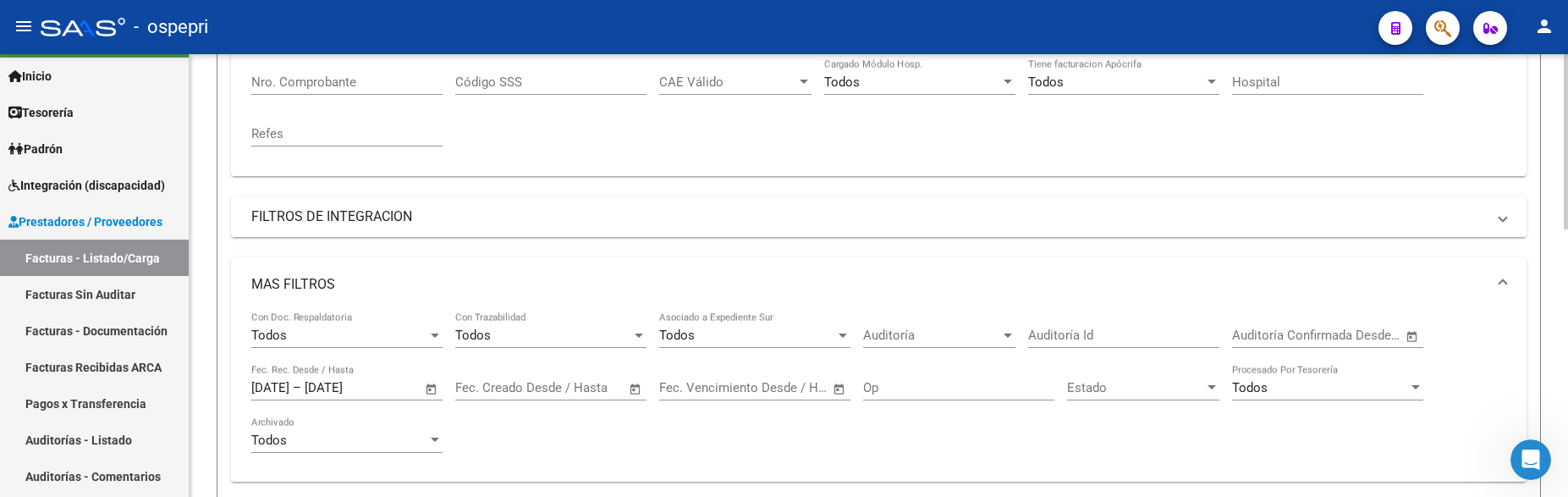
scroll to position [252, 0]
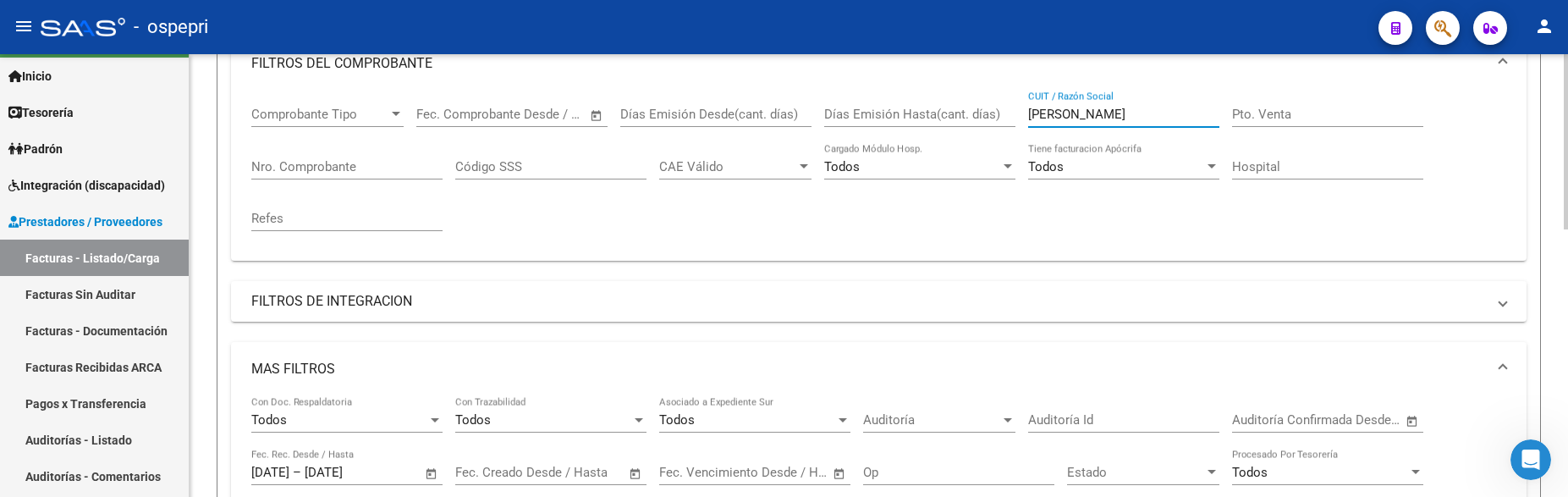
drag, startPoint x: 1155, startPoint y: 116, endPoint x: 1007, endPoint y: 116, distance: 148.0
click at [1007, 116] on div "Comprobante Tipo Comprobante Tipo Fecha inicio – Fecha fin Fec. Comprobante Des…" at bounding box center [879, 169] width 1255 height 157
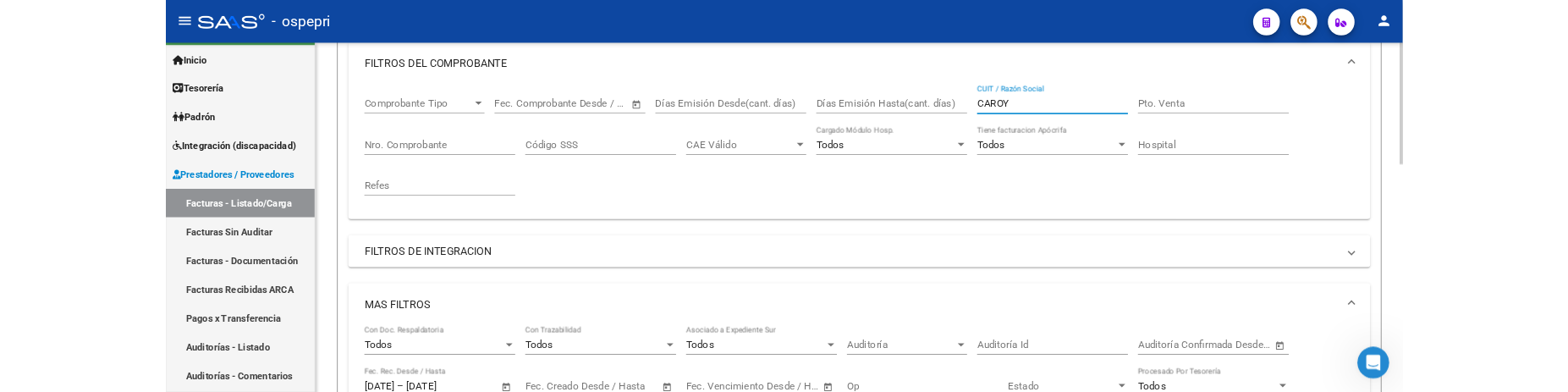
scroll to position [150, 0]
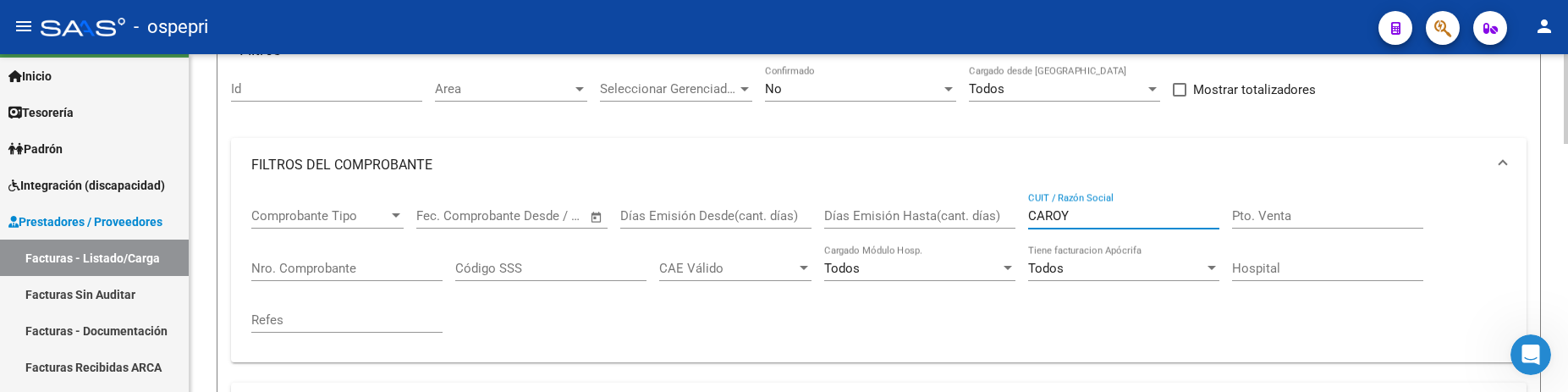
drag, startPoint x: 1103, startPoint y: 220, endPoint x: 1014, endPoint y: 212, distance: 89.4
click at [1014, 212] on div "Comprobante Tipo Comprobante Tipo Fecha inicio – Fecha fin Fec. Comprobante Des…" at bounding box center [879, 270] width 1255 height 157
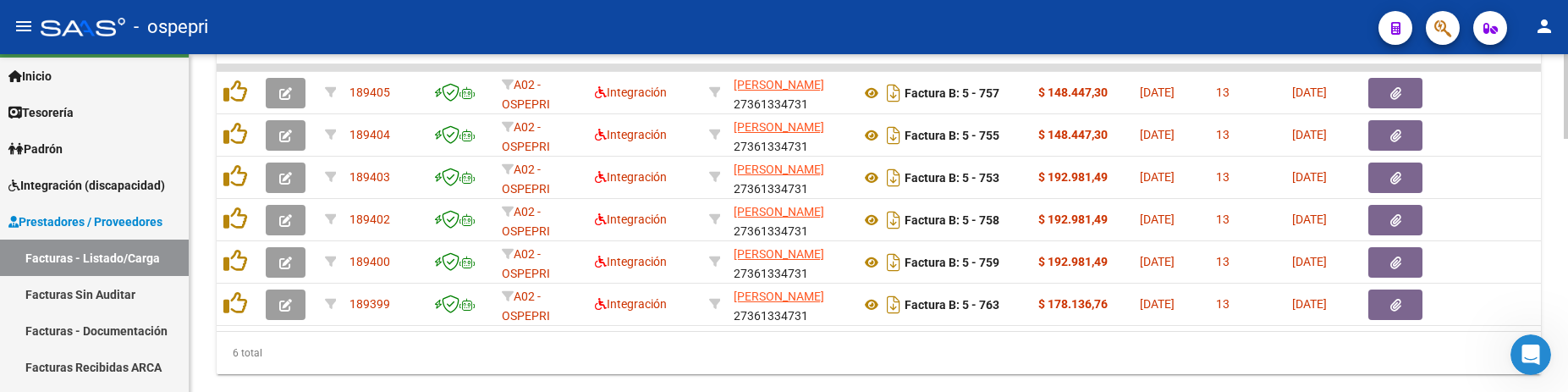
scroll to position [996, 0]
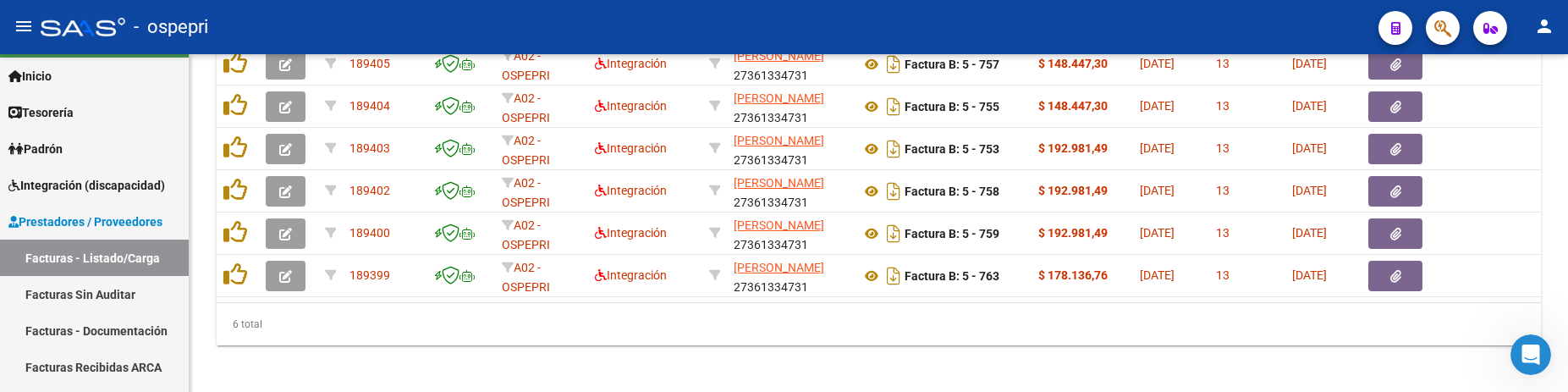
type input "[PERSON_NAME]"
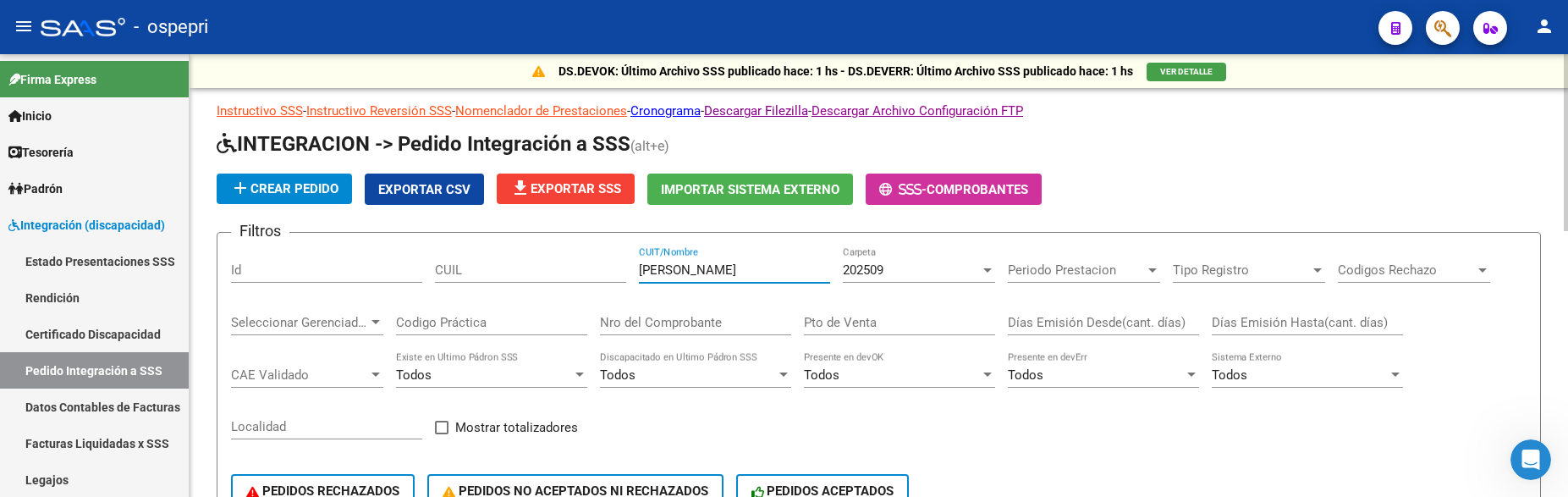
drag, startPoint x: 710, startPoint y: 275, endPoint x: 611, endPoint y: 272, distance: 99.0
click at [611, 272] on div "Filtros Id CUIL alvarez CUIT/Nombre 202509 Carpeta Periodo Prestacion Periodo P…" at bounding box center [879, 386] width 1296 height 281
type input "[PERSON_NAME]"
click at [987, 264] on div at bounding box center [987, 270] width 15 height 14
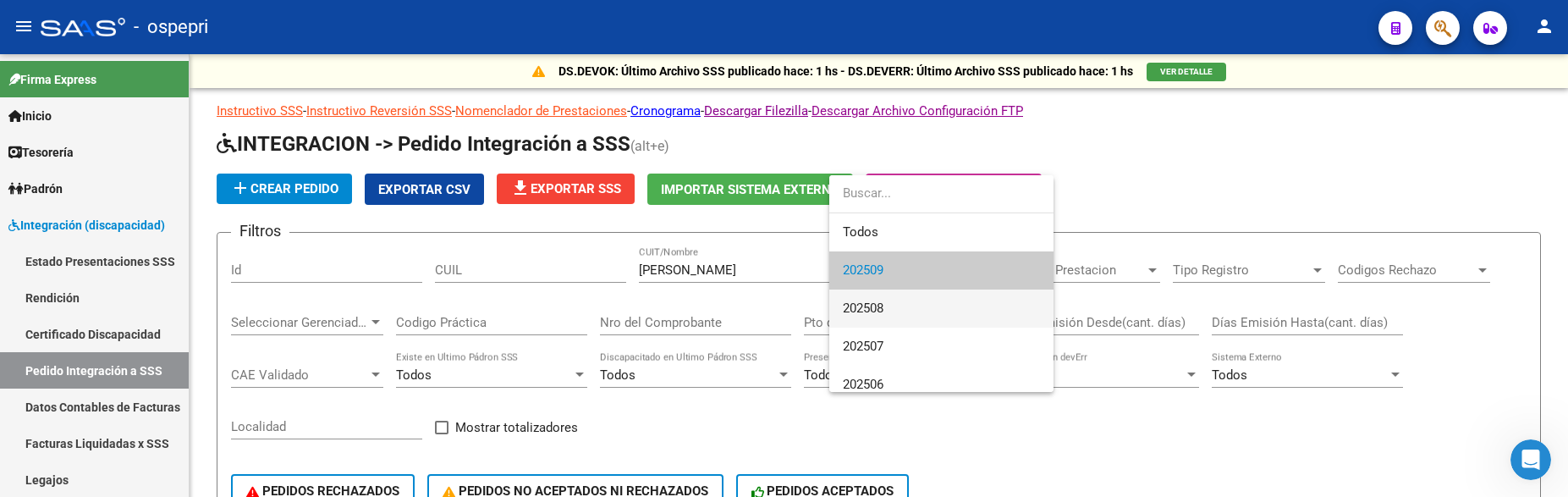
click at [974, 312] on span "202508" at bounding box center [941, 308] width 197 height 38
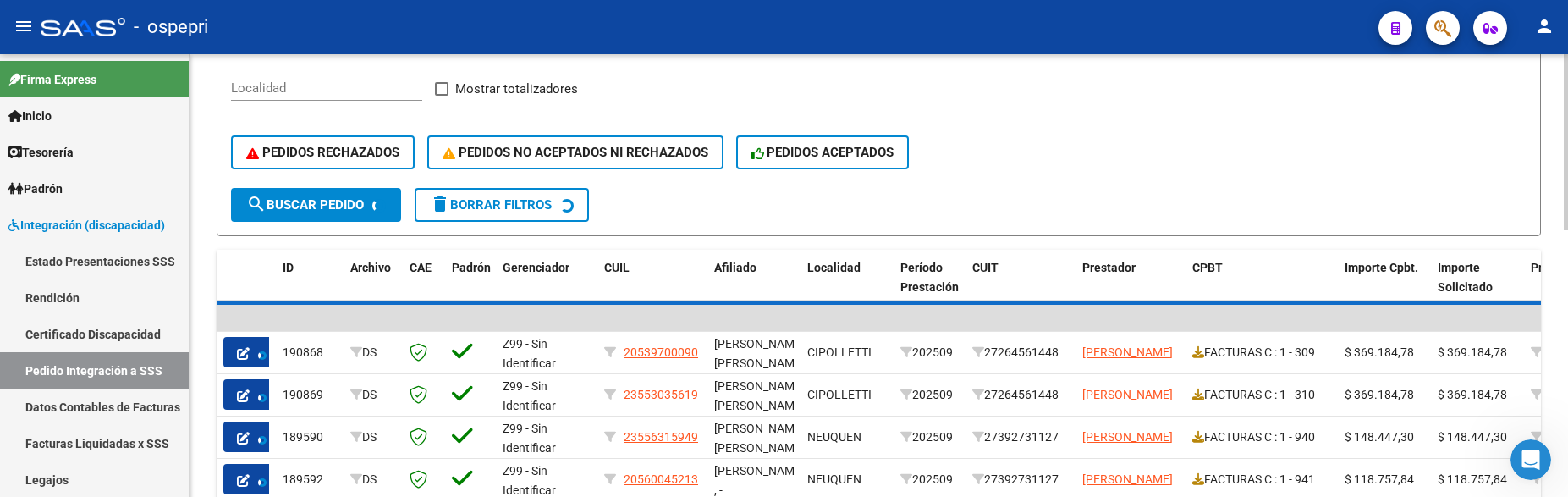
click at [354, 198] on form "Filtros Id CUIL baigorria CUIT/Nombre 202508 Carpeta Periodo Prestacion Periodo…" at bounding box center [879, 65] width 1325 height 343
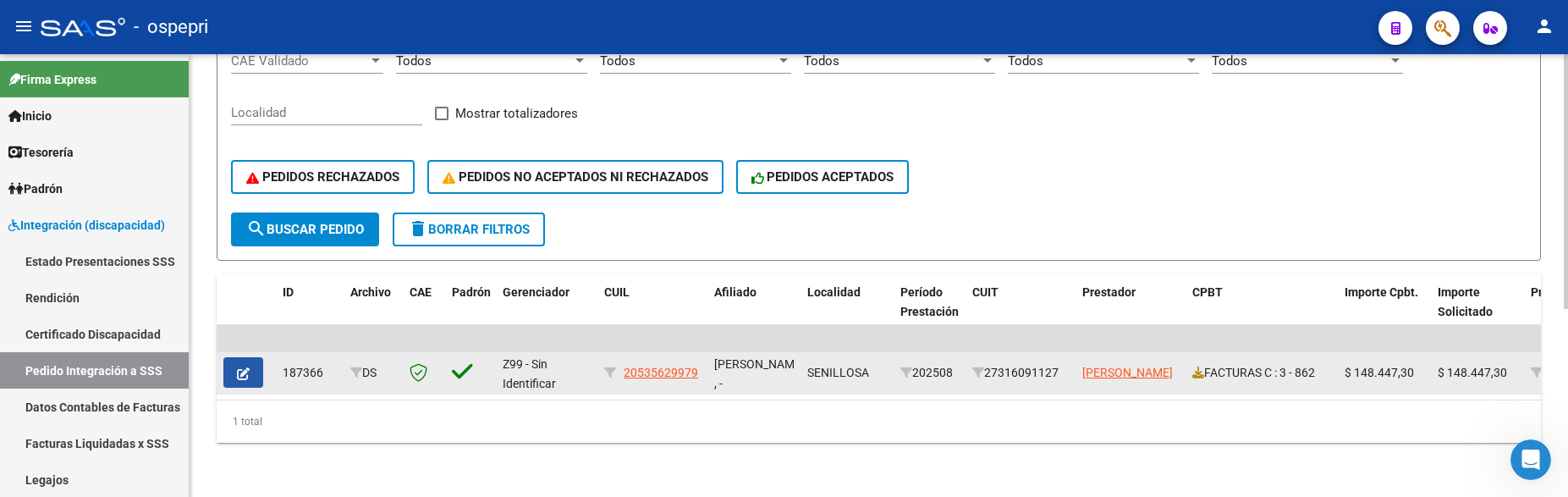
click at [238, 368] on icon "button" at bounding box center [243, 374] width 13 height 13
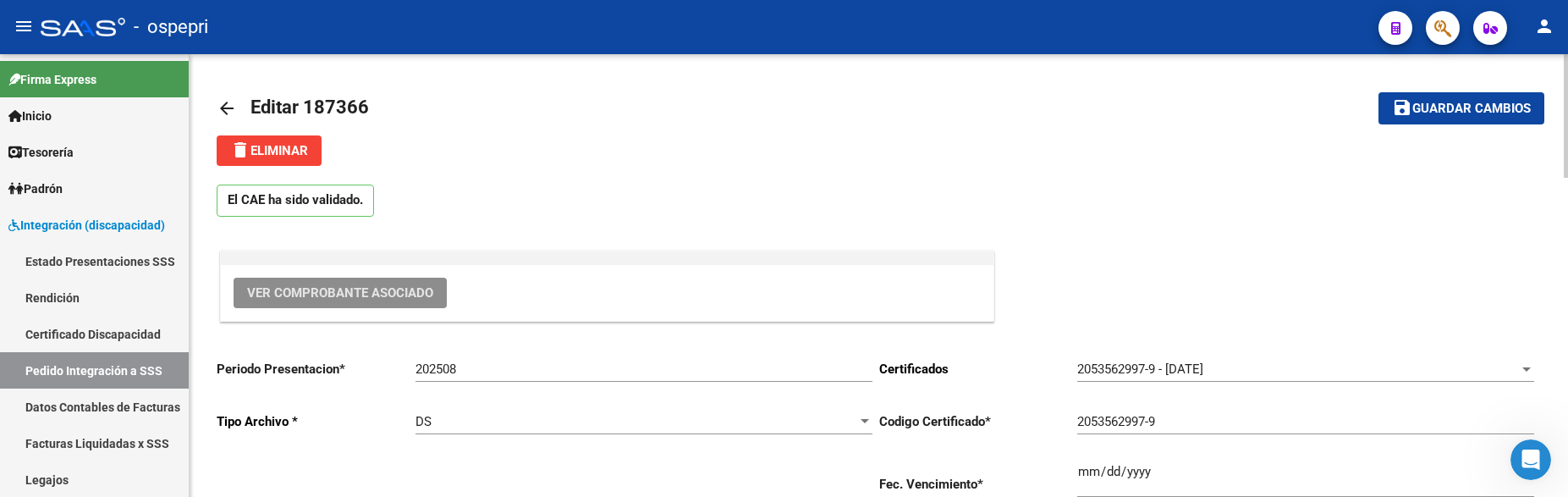
click at [352, 290] on span "Ver Comprobante Asociado" at bounding box center [340, 292] width 187 height 15
type input "20535629979"
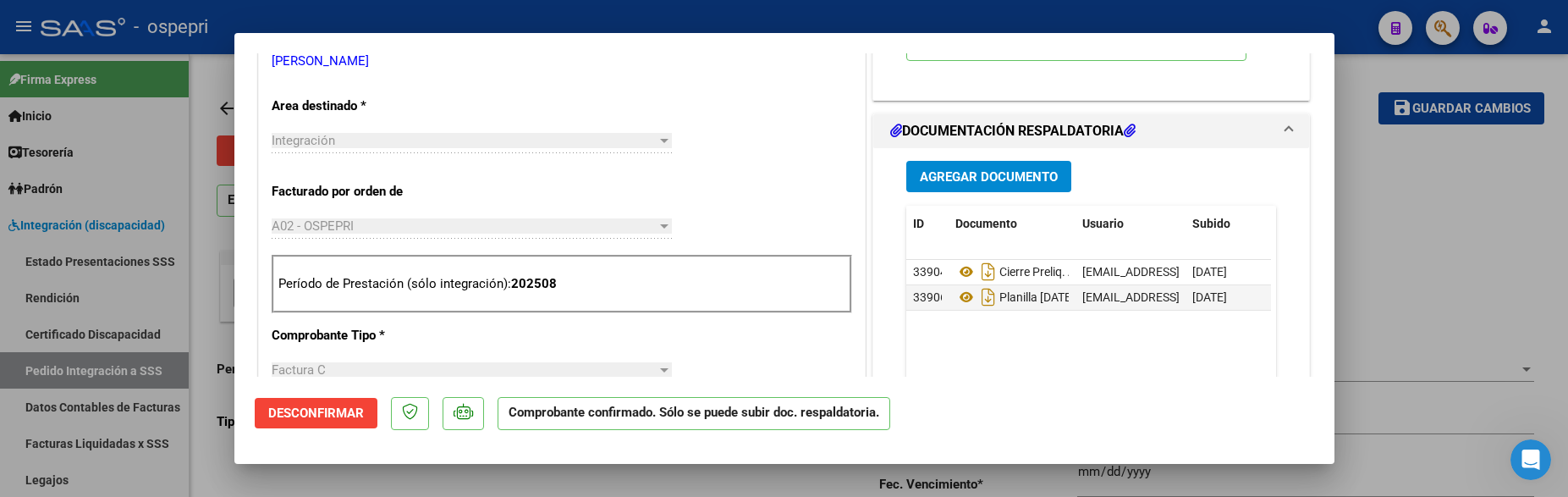
scroll to position [593, 0]
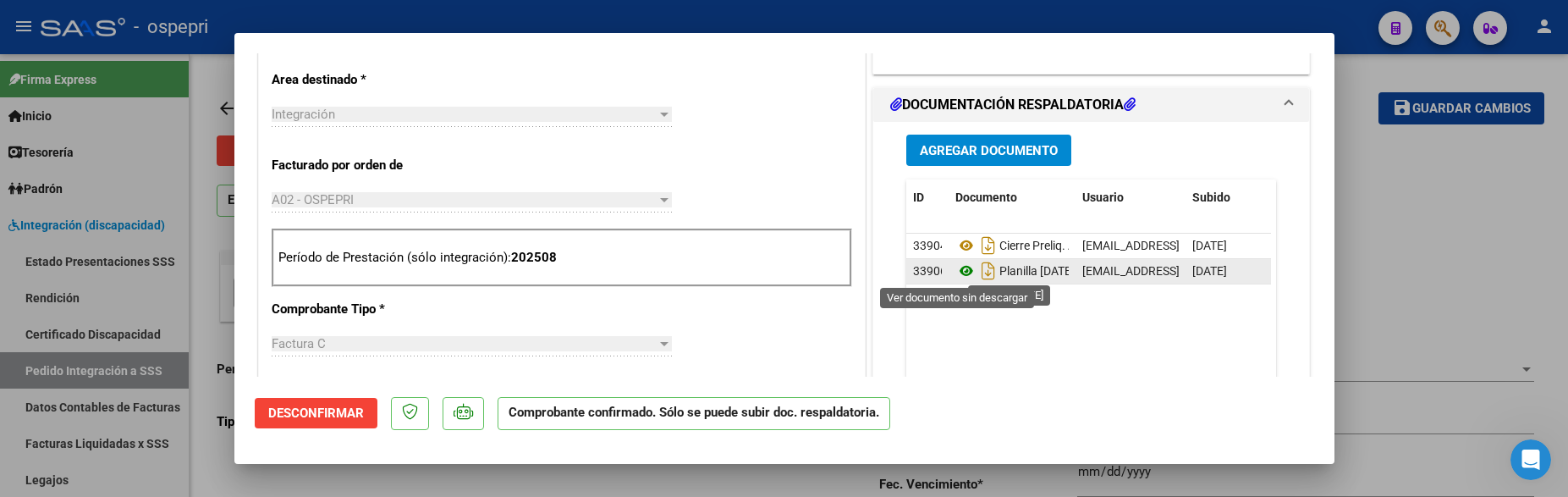
click at [960, 272] on icon at bounding box center [966, 271] width 22 height 21
click at [1372, 298] on div at bounding box center [784, 248] width 1568 height 497
type input "$ 0,00"
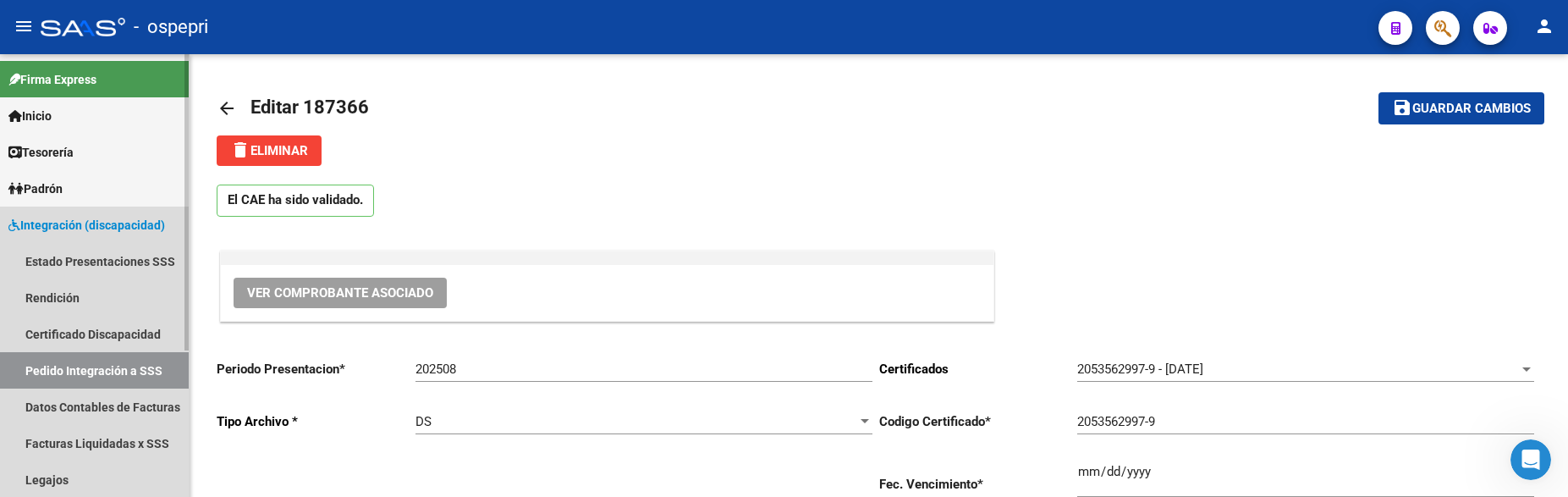
click at [114, 222] on span "Integración (discapacidad)" at bounding box center [87, 225] width 157 height 19
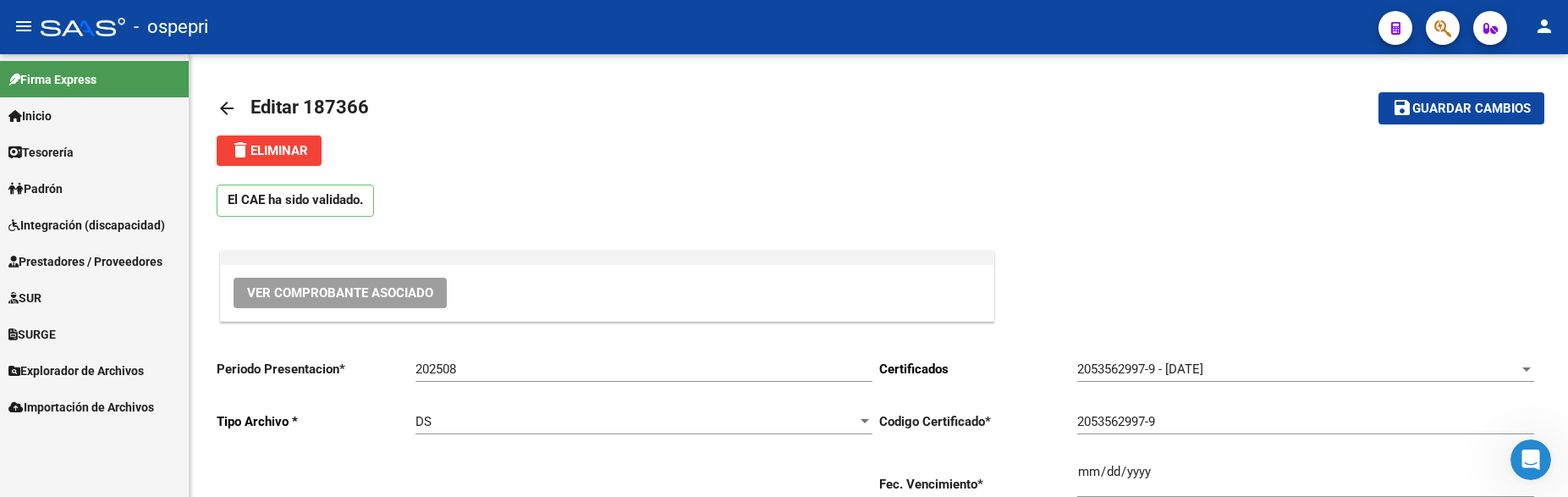
click at [105, 265] on span "Prestadores / Proveedores" at bounding box center [85, 262] width 154 height 19
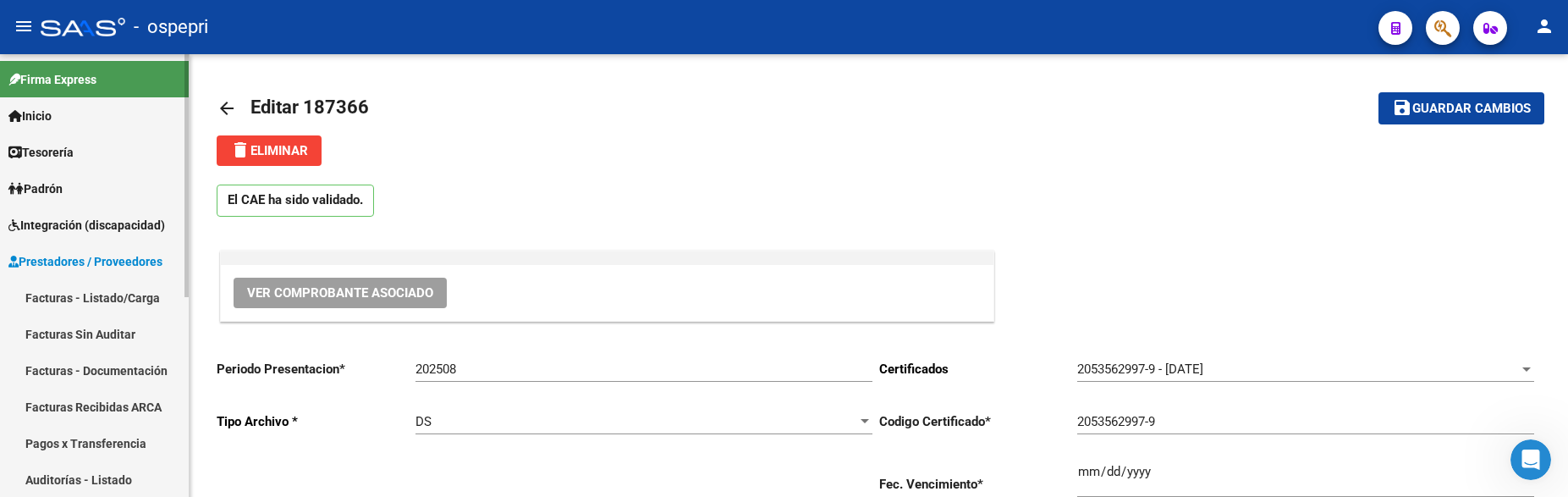
click at [107, 293] on link "Facturas - Listado/Carga" at bounding box center [94, 298] width 188 height 36
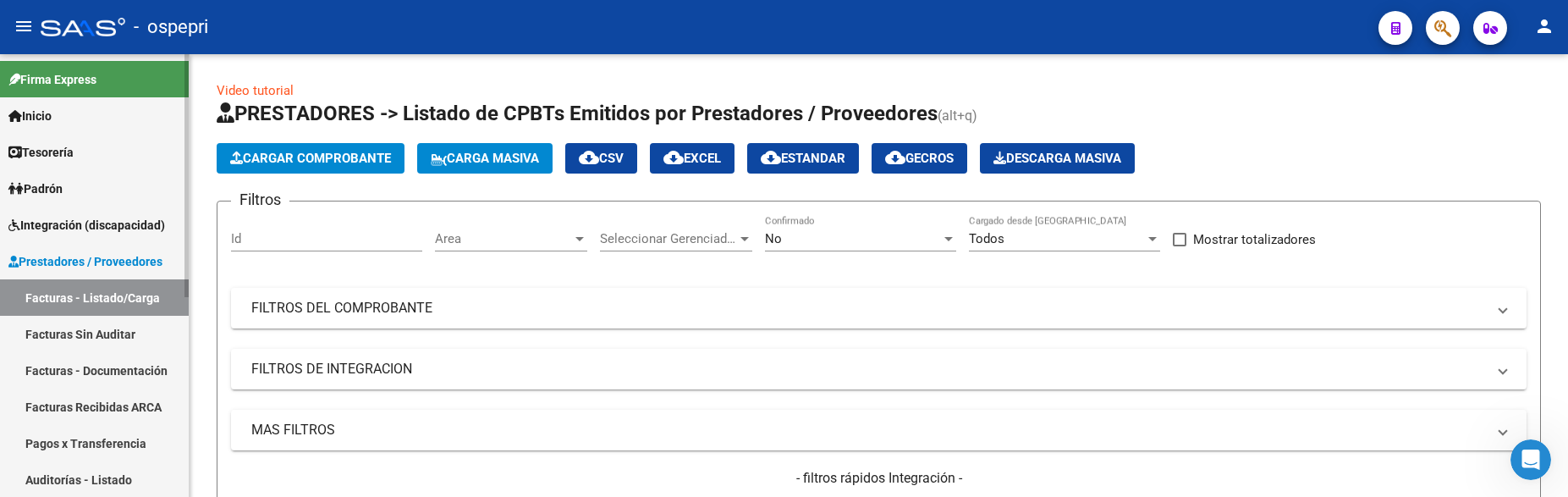
click at [153, 218] on span "Integración (discapacidad)" at bounding box center [87, 225] width 157 height 19
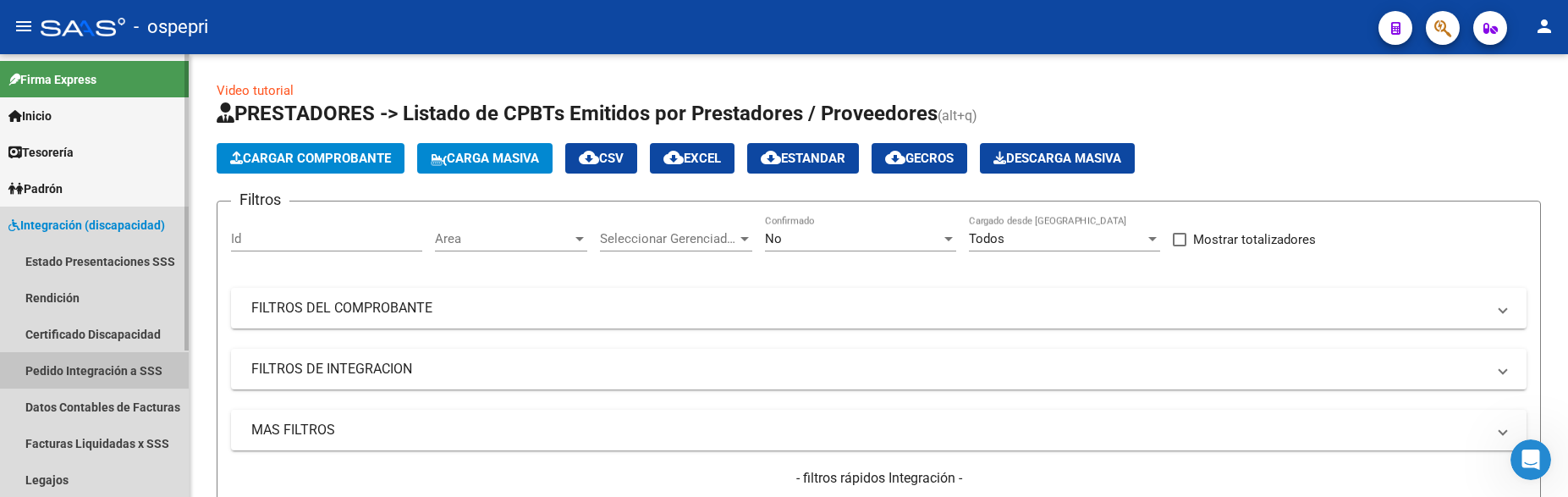
click at [109, 370] on link "Pedido Integración a SSS" at bounding box center [94, 371] width 188 height 36
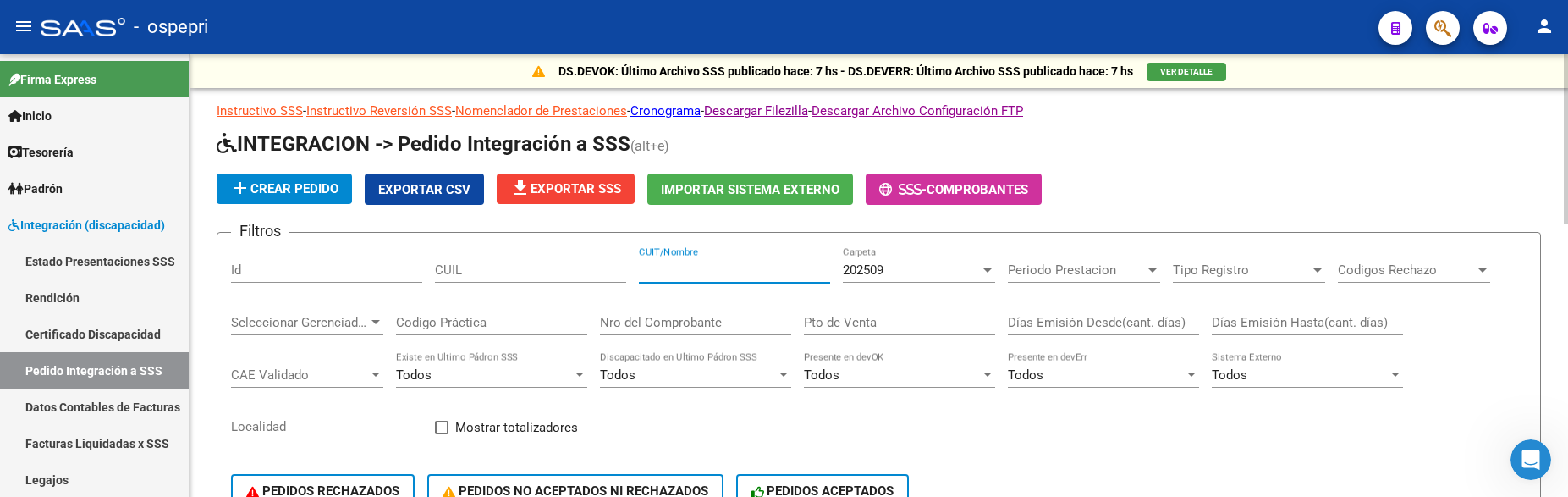
click at [688, 274] on input "CUIT/Nombre" at bounding box center [734, 270] width 191 height 15
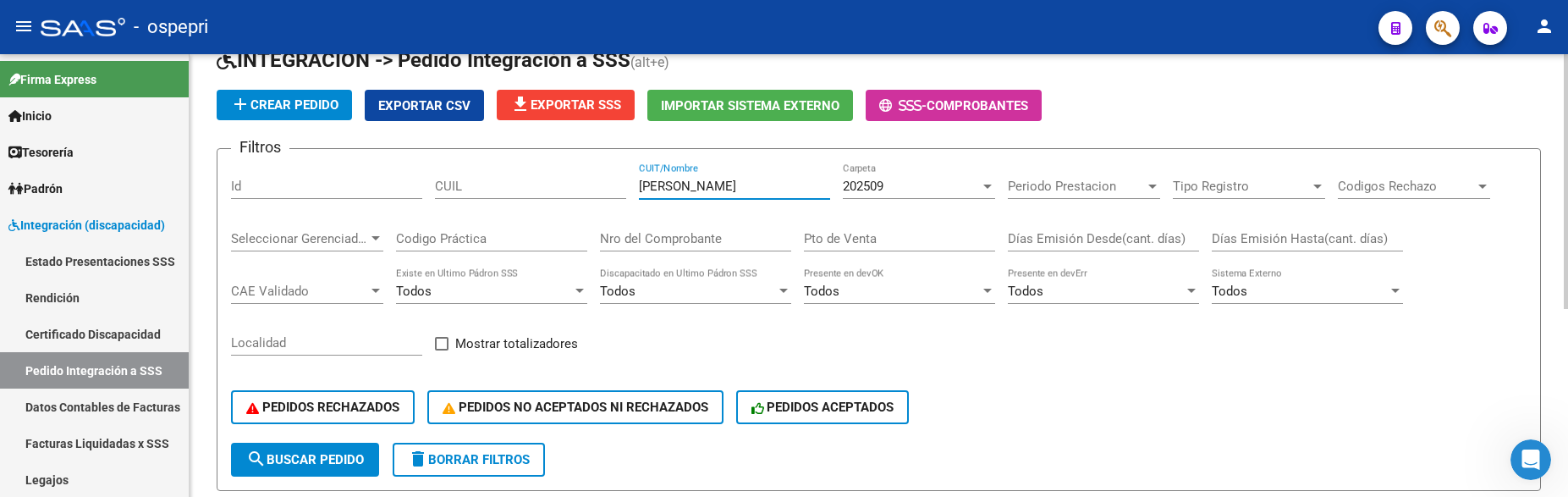
scroll to position [73, 0]
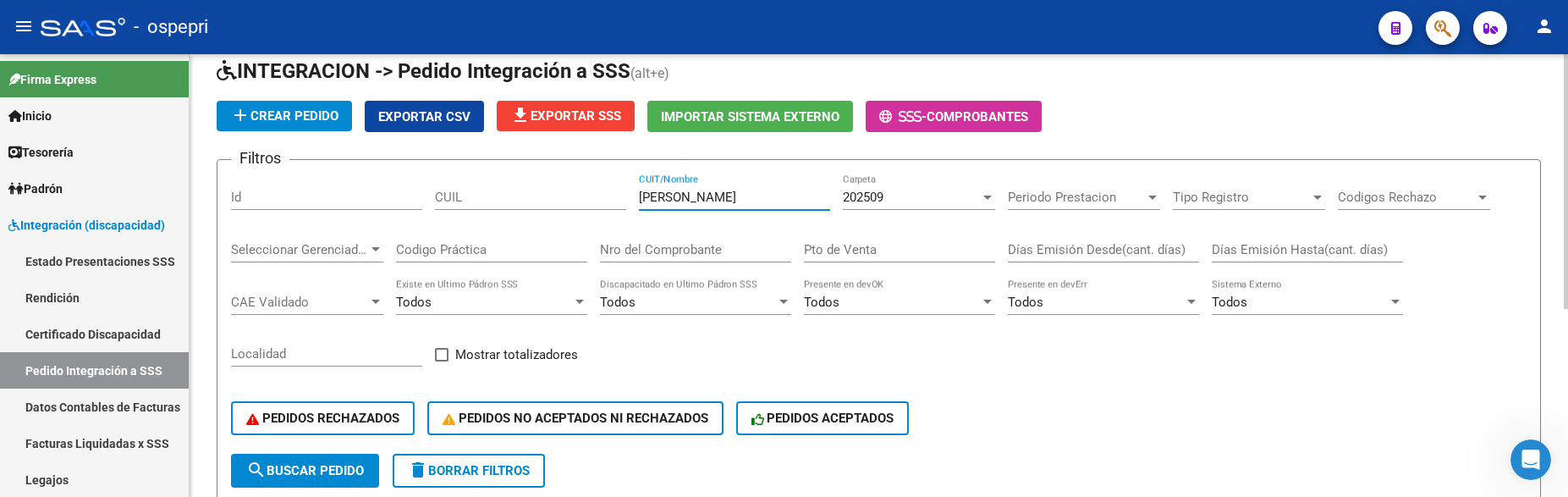
drag, startPoint x: 752, startPoint y: 204, endPoint x: 619, endPoint y: 202, distance: 133.0
click at [619, 202] on div "Filtros Id CUIL sanchez monica CUIT/Nombre 202509 Carpeta Periodo Prestacion Pe…" at bounding box center [879, 314] width 1296 height 281
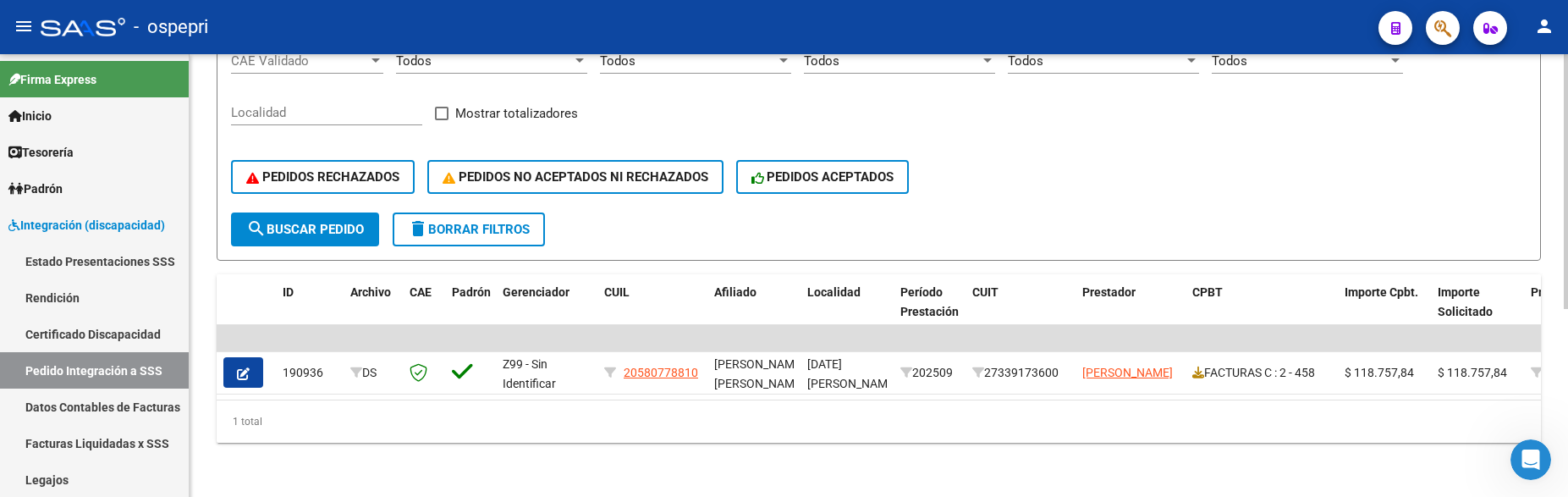
scroll to position [327, 0]
click at [1048, 185] on div "PEDIDOS RECHAZADOS PEDIDOS NO ACEPTADOS NI RECHAZADOS PEDIDOS ACEPTADOS" at bounding box center [879, 177] width 1296 height 71
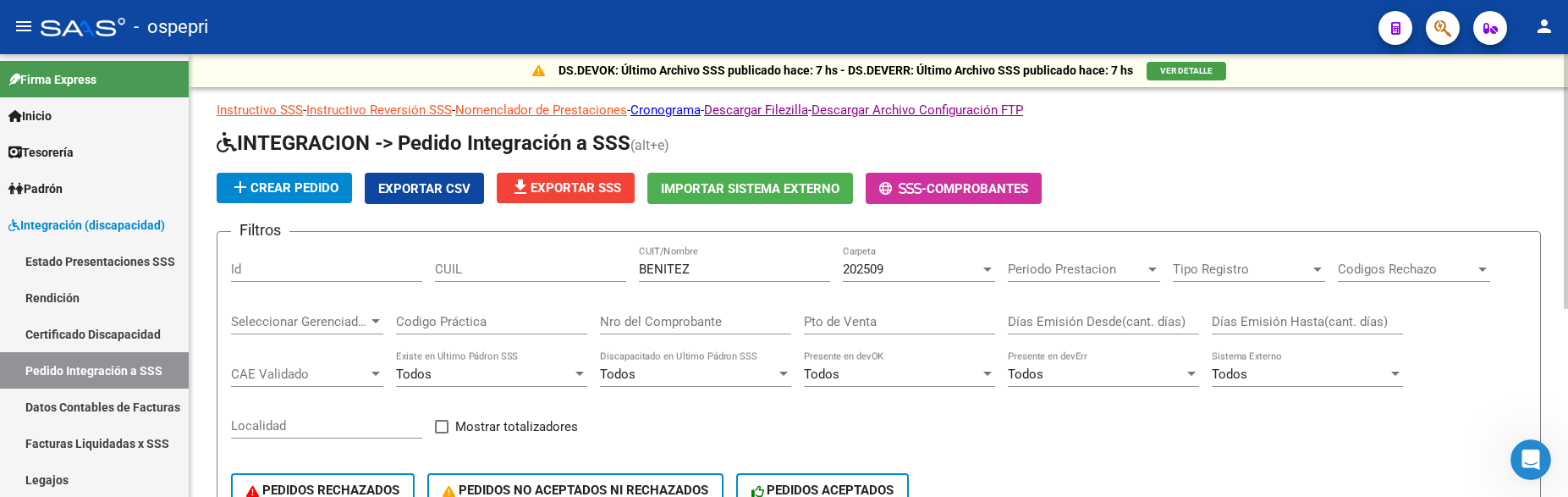
scroll to position [0, 0]
drag, startPoint x: 713, startPoint y: 273, endPoint x: 613, endPoint y: 272, distance: 100.0
click at [613, 272] on div "Filtros Id CUIL BENITEZ CUIT/Nombre 202509 Carpeta Periodo Prestacion Periodo P…" at bounding box center [879, 386] width 1296 height 281
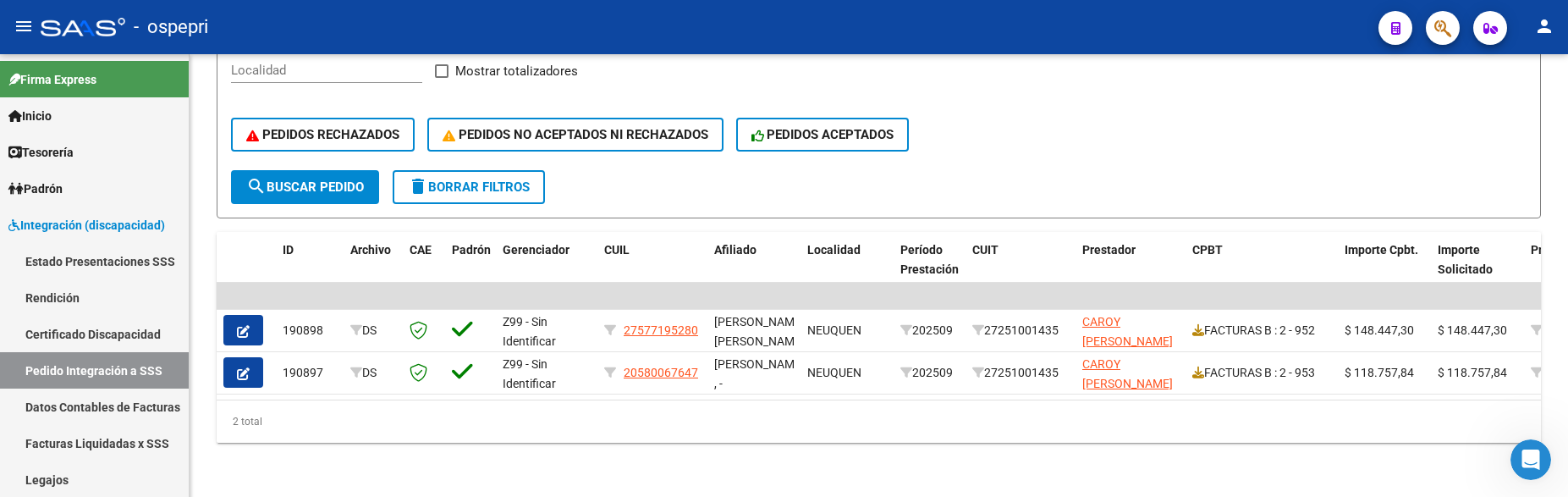
type input "CAROY"
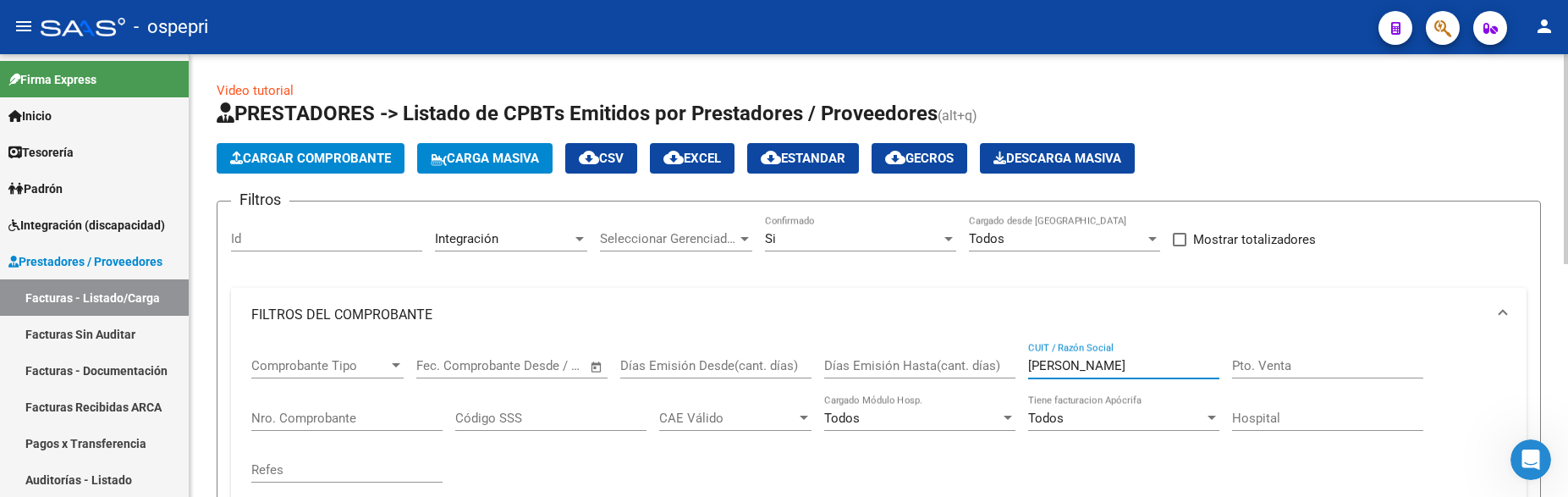
drag, startPoint x: 1089, startPoint y: 366, endPoint x: 1010, endPoint y: 373, distance: 79.3
click at [1010, 373] on div "Comprobante Tipo Comprobante Tipo Fecha inicio – Fecha fin Fec. Comprobante Des…" at bounding box center [879, 420] width 1255 height 157
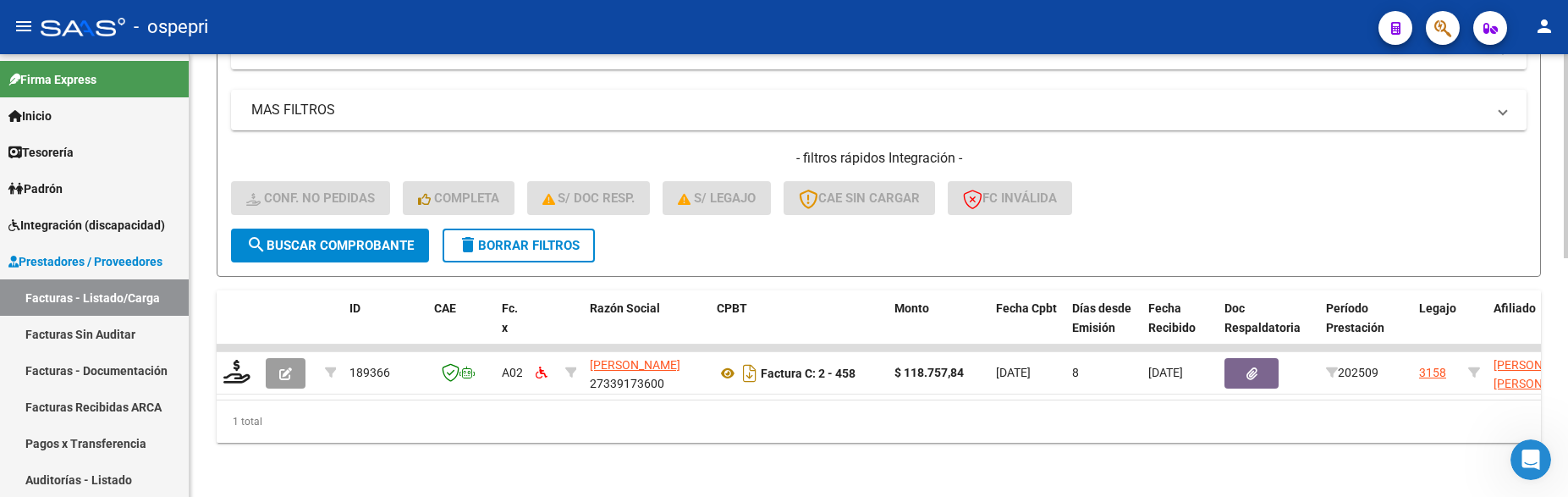
scroll to position [517, 0]
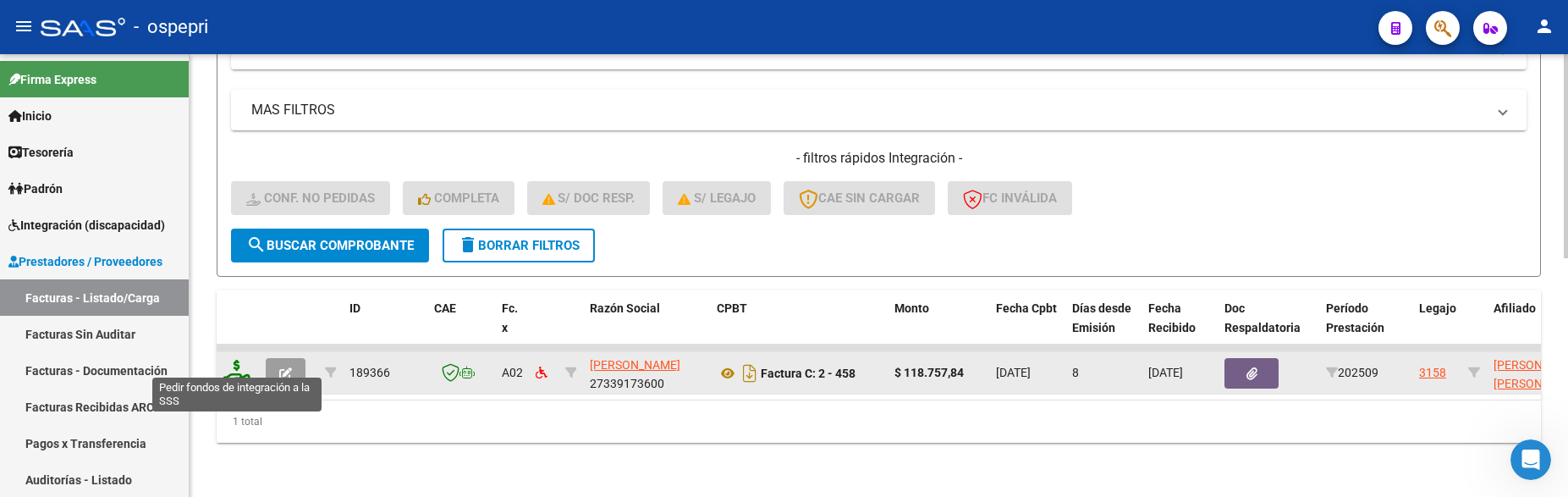
type input "BENITEZ"
click at [238, 362] on icon at bounding box center [237, 372] width 27 height 23
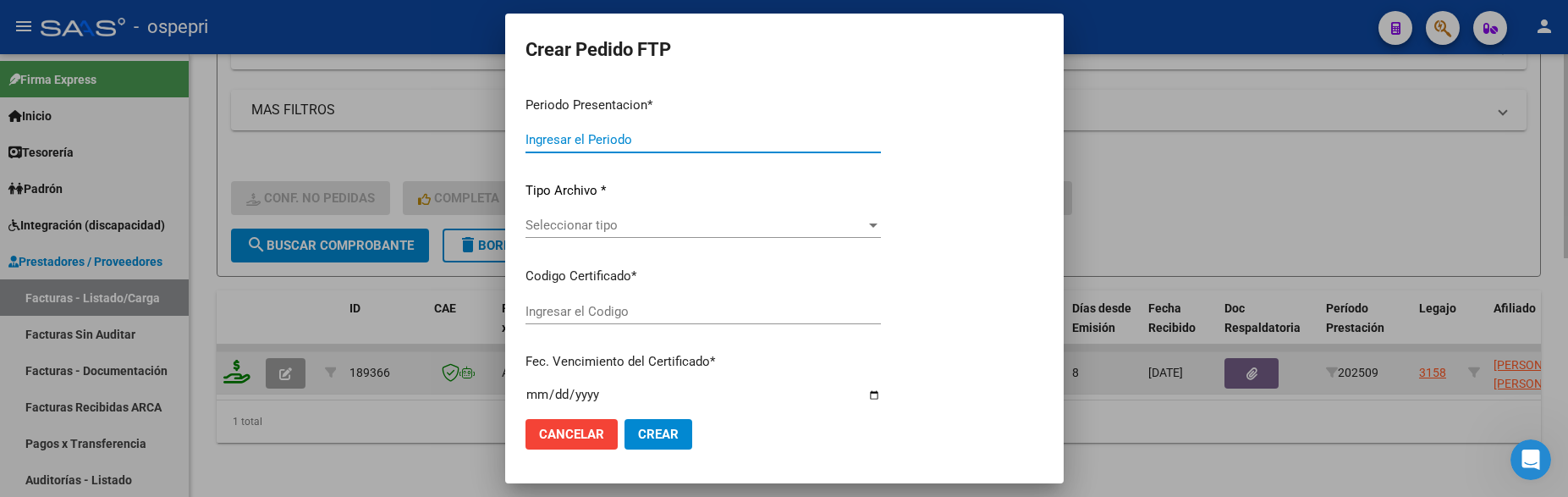
type input "202509"
type input "$ 118.757,84"
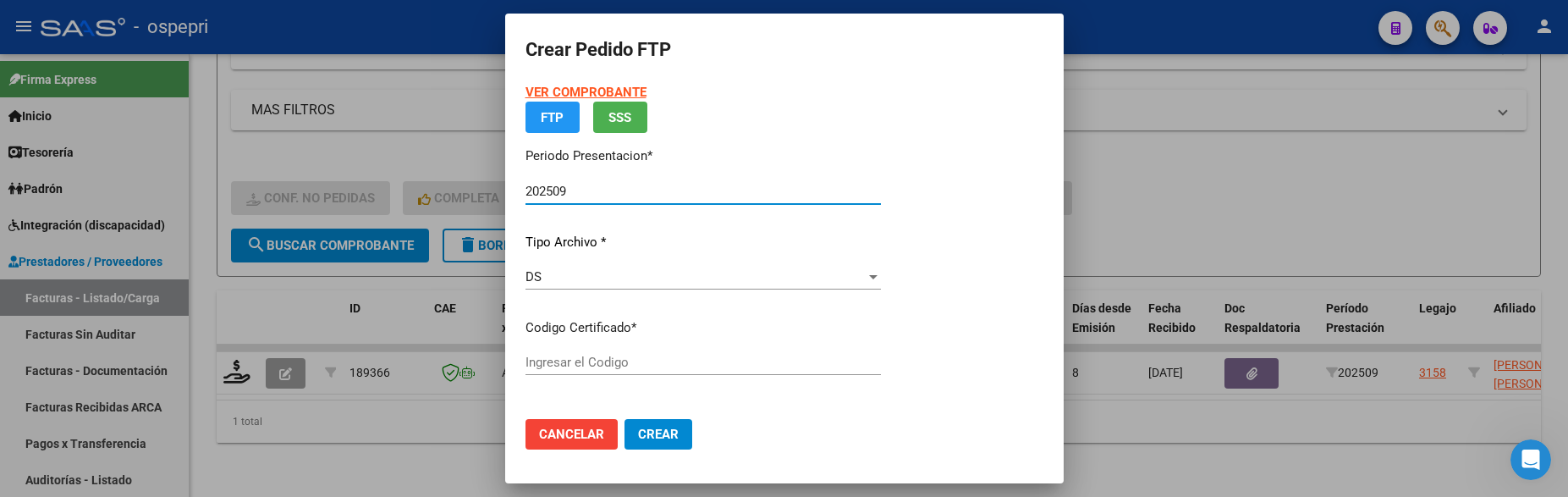
type input "ARG02000580778812021020320250203PPA235"
type input "2026-02-03"
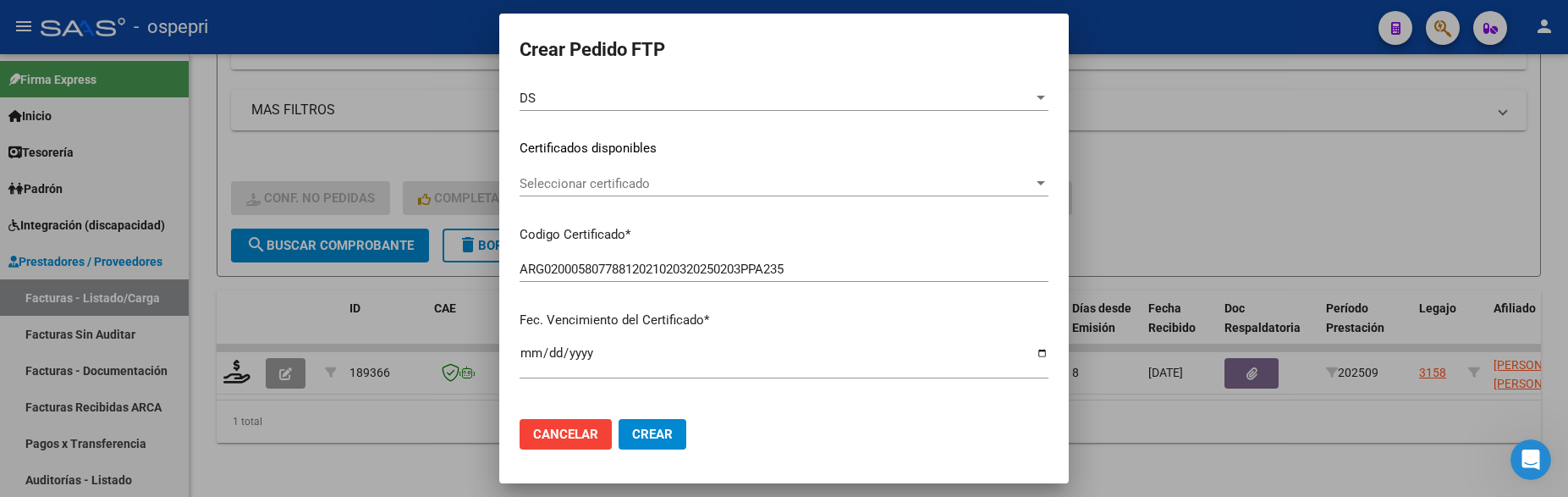
scroll to position [254, 0]
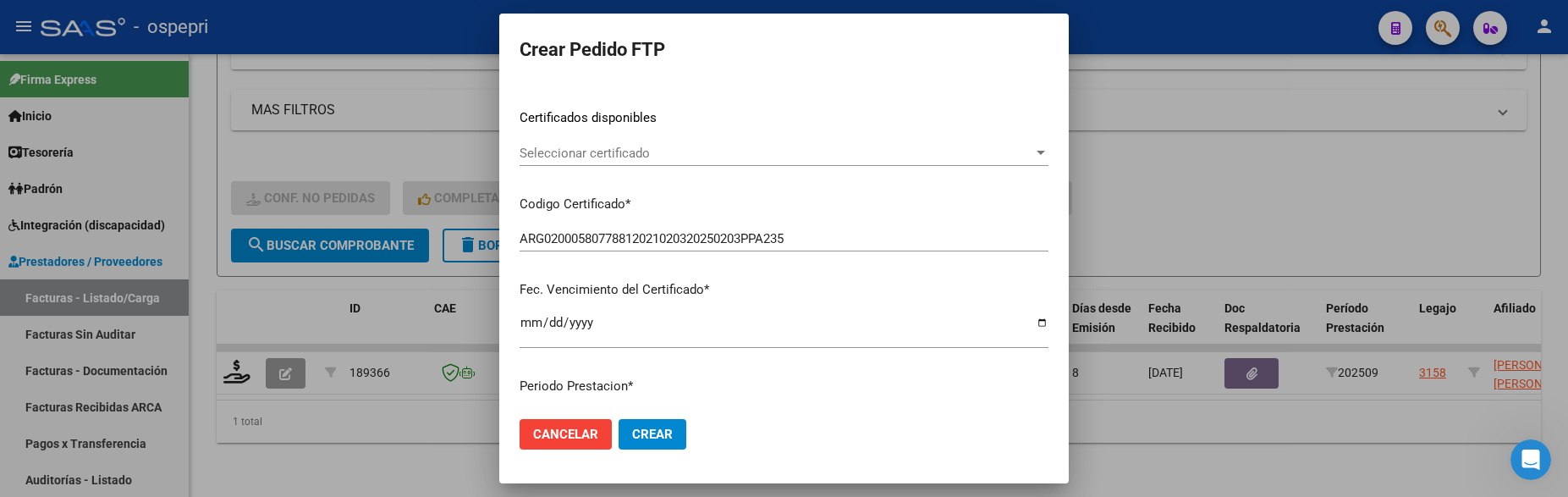
click at [1036, 152] on div at bounding box center [1040, 152] width 8 height 5
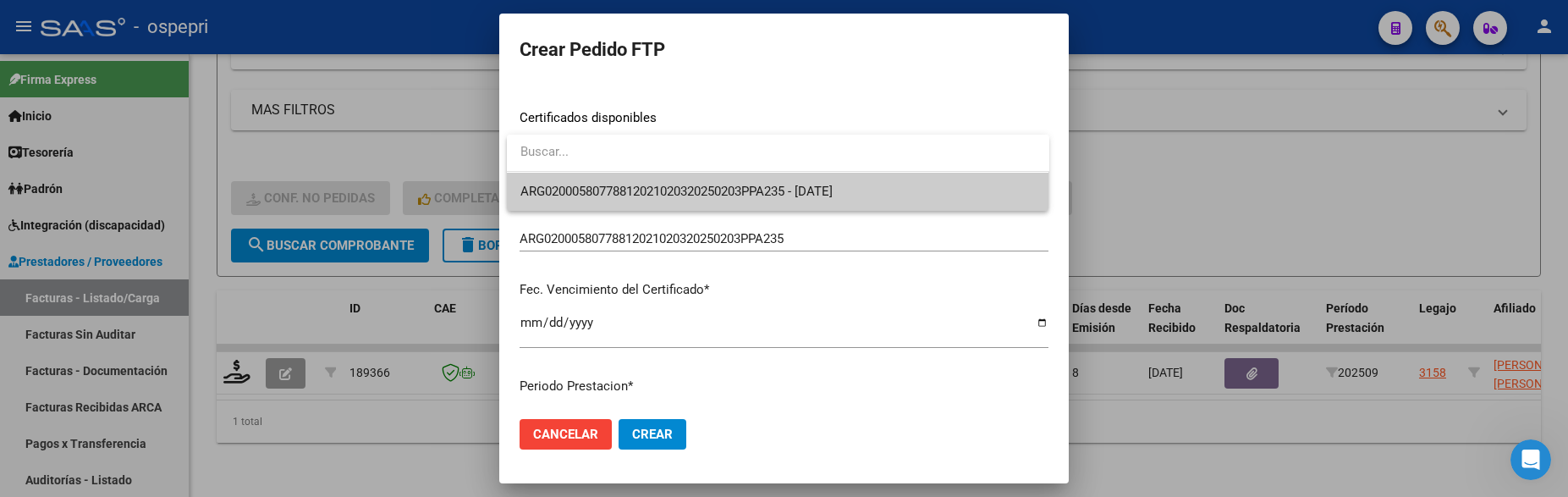
click at [880, 189] on span "ARG02000580778812021020320250203PPA235 - 2026-02-03" at bounding box center [779, 192] width 515 height 38
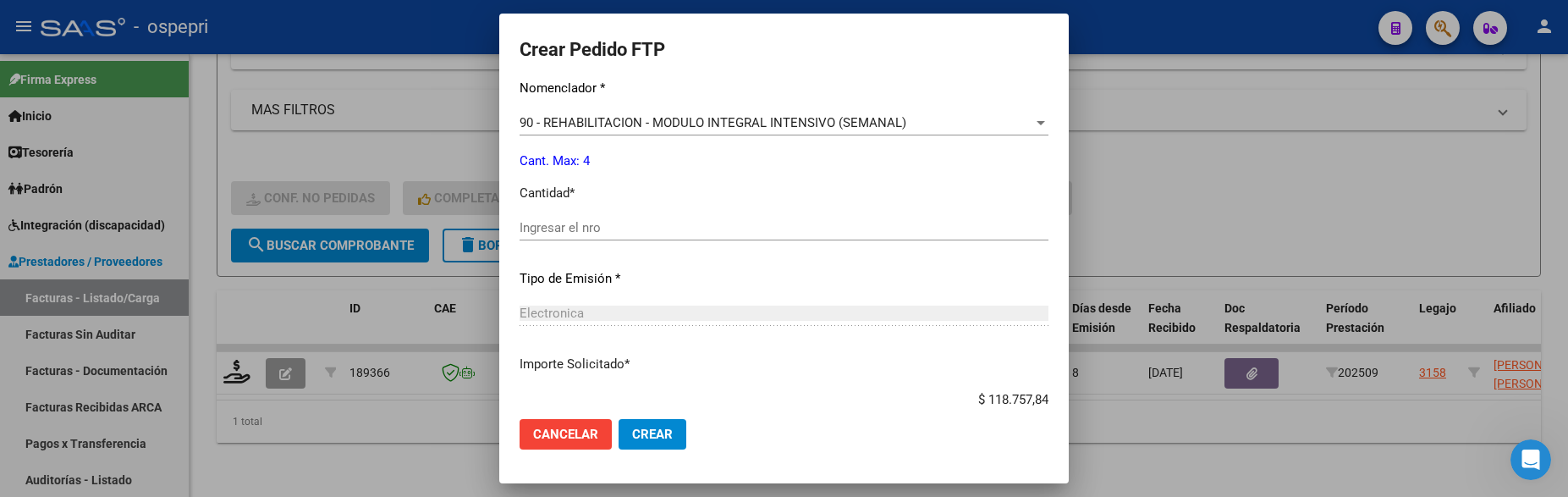
scroll to position [677, 0]
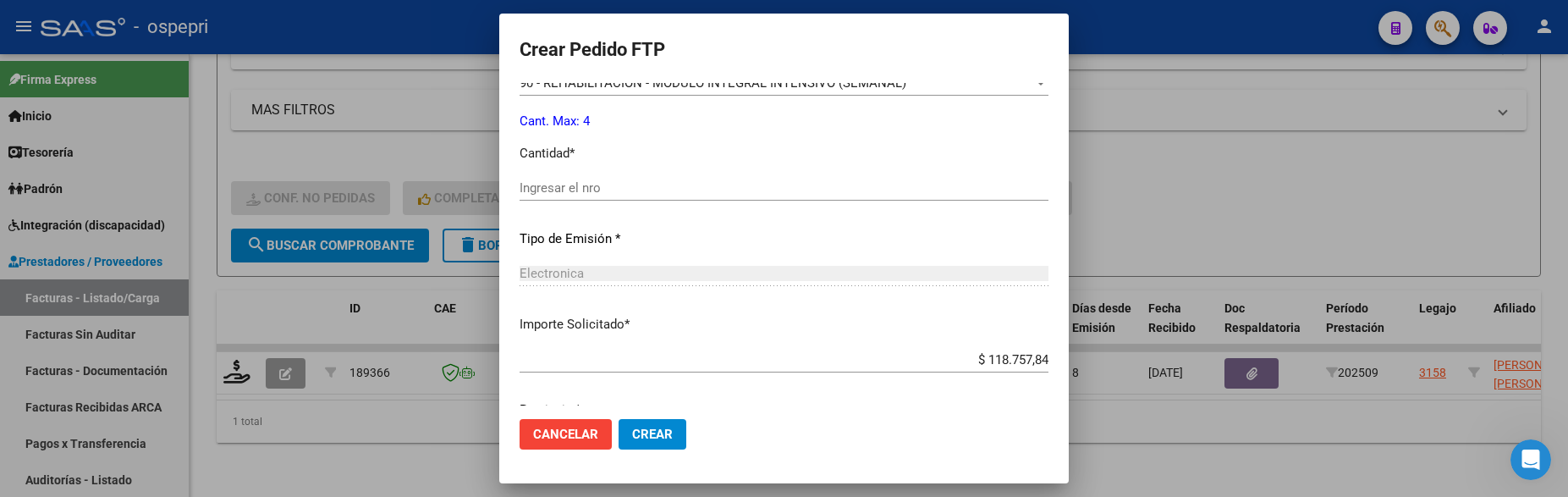
click at [679, 195] on input "Ingresar el nro" at bounding box center [784, 188] width 529 height 15
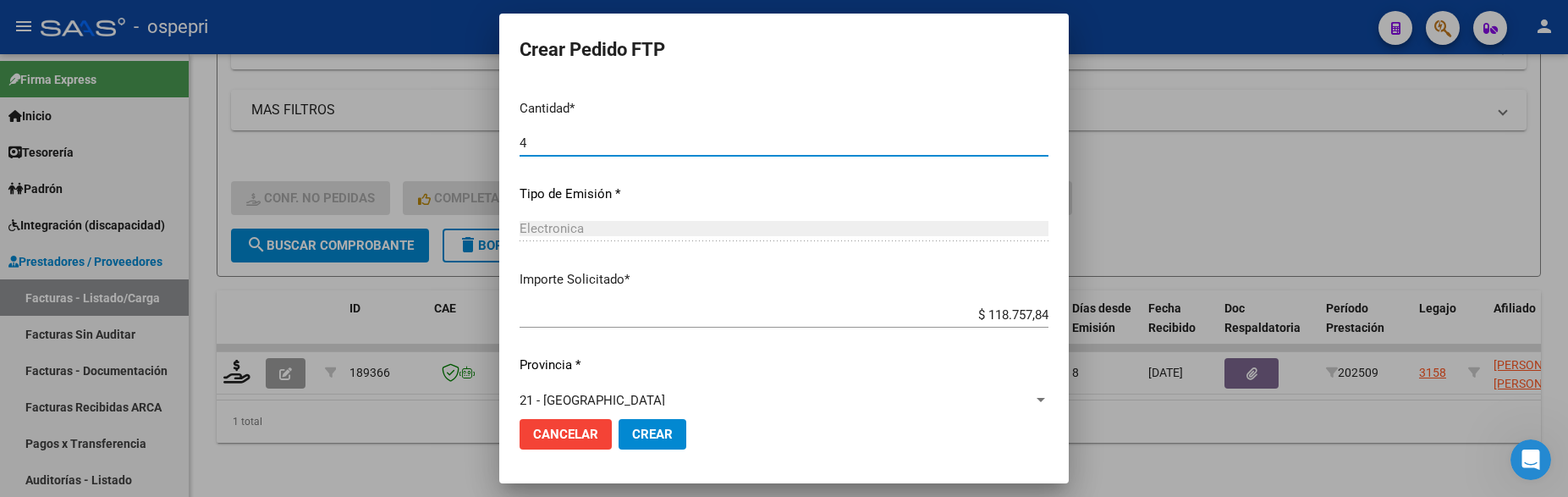
scroll to position [745, 0]
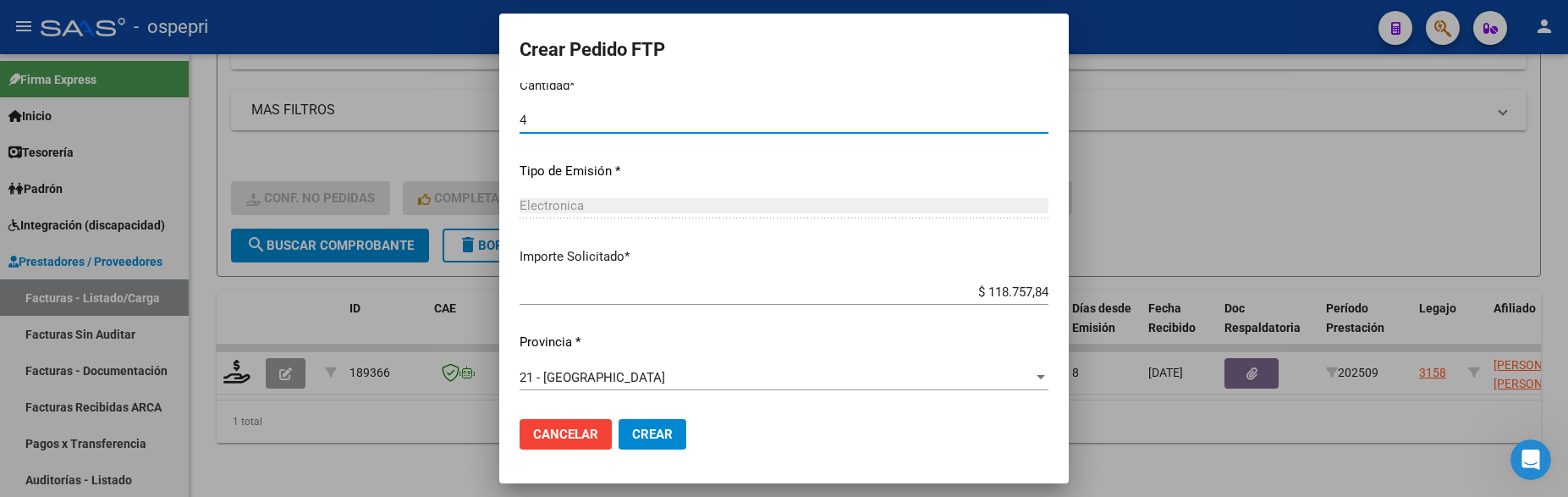
type input "4"
click at [661, 438] on span "Crear" at bounding box center [652, 434] width 41 height 15
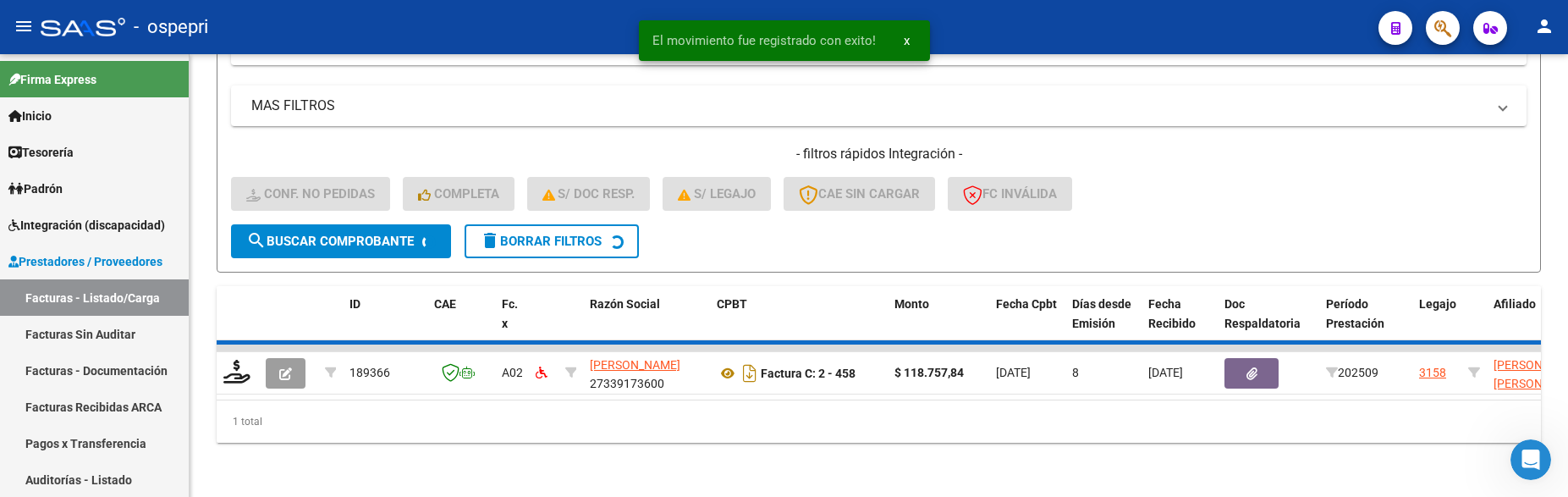
scroll to position [492, 0]
